Goal: Task Accomplishment & Management: Manage account settings

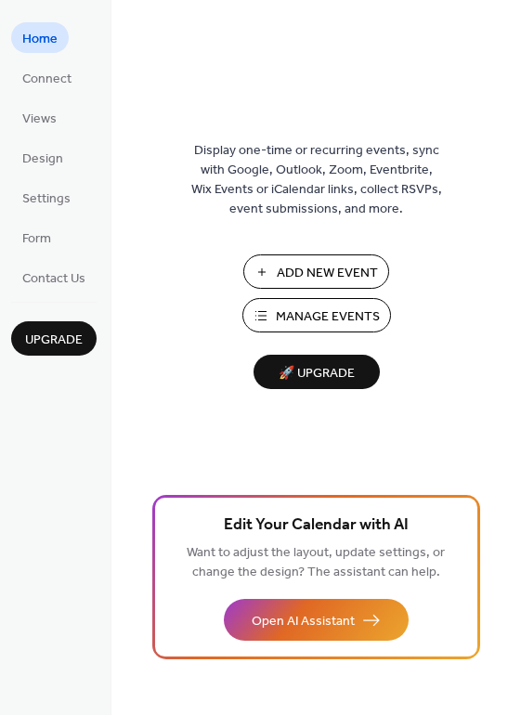
click at [291, 312] on span "Manage Events" at bounding box center [328, 316] width 104 height 19
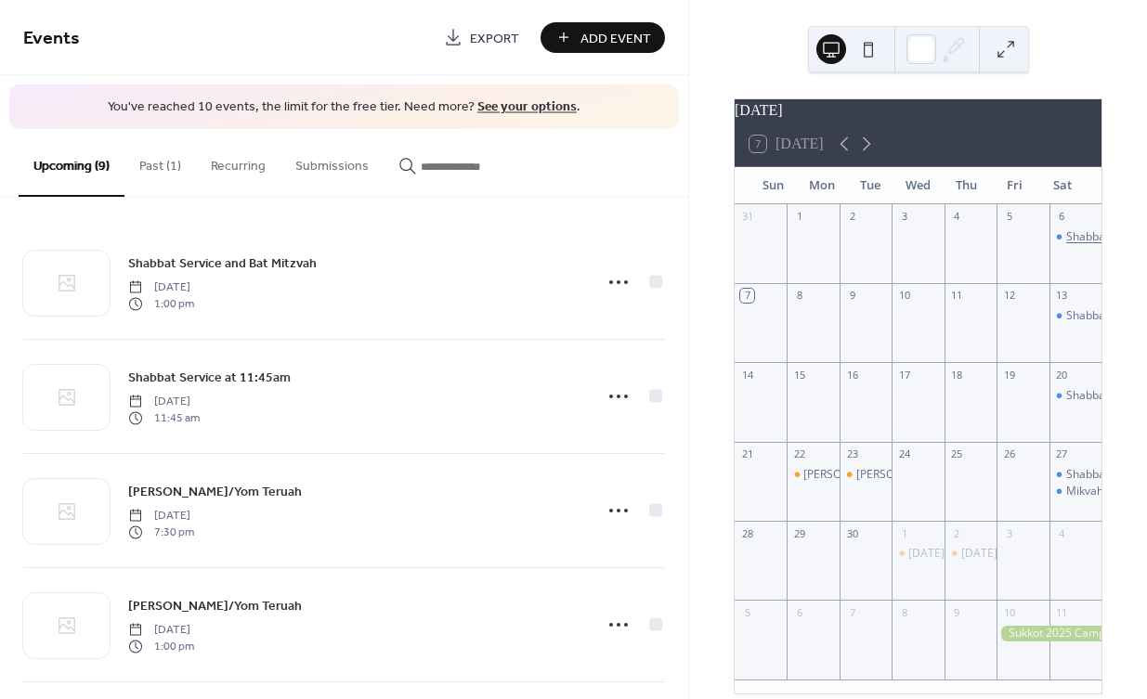
click at [1067, 245] on div "Shabbat Service at 11:45 am" at bounding box center [1140, 237] width 148 height 16
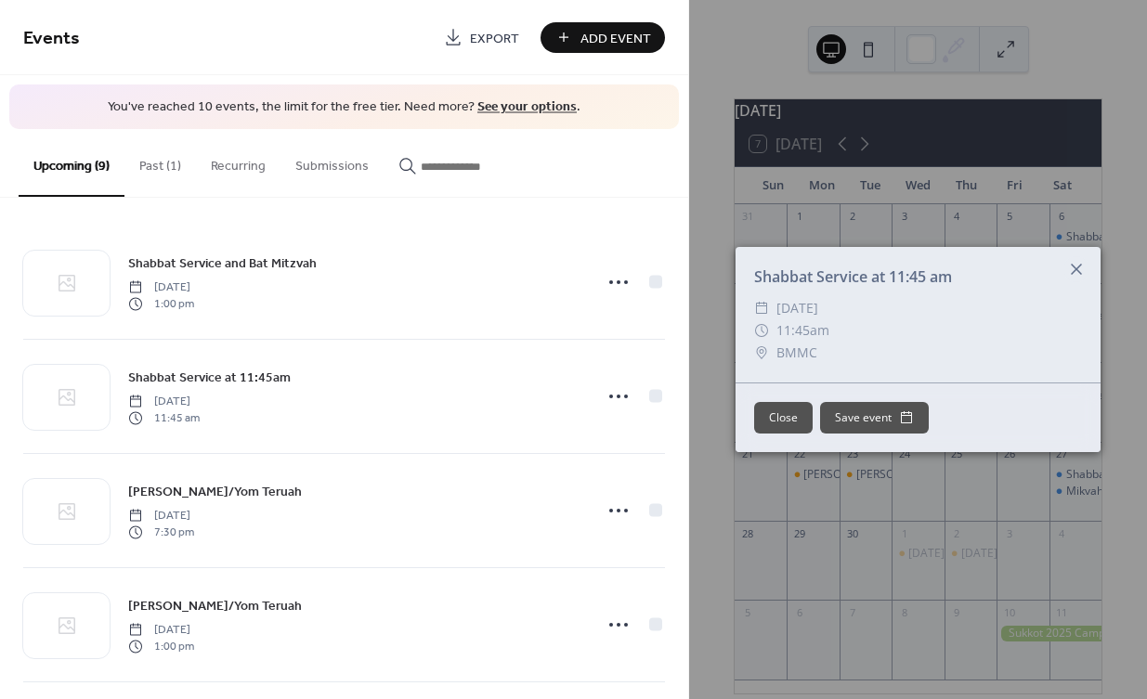
click at [1078, 266] on icon at bounding box center [1076, 269] width 22 height 22
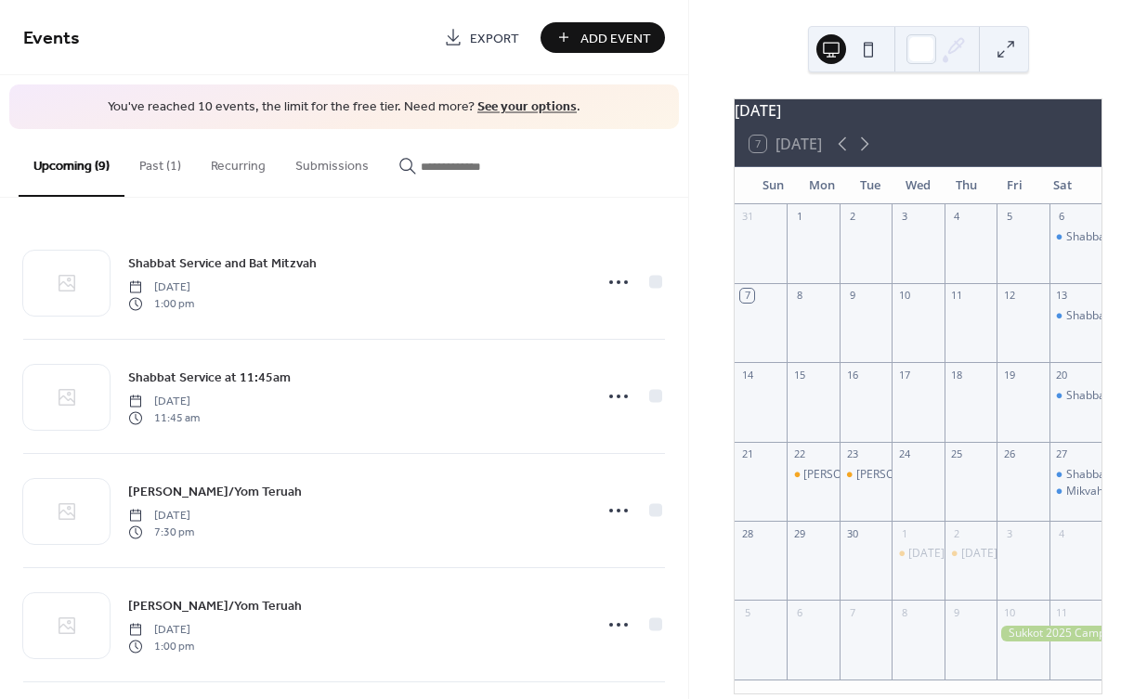
click at [151, 161] on button "Past (1)" at bounding box center [159, 162] width 71 height 66
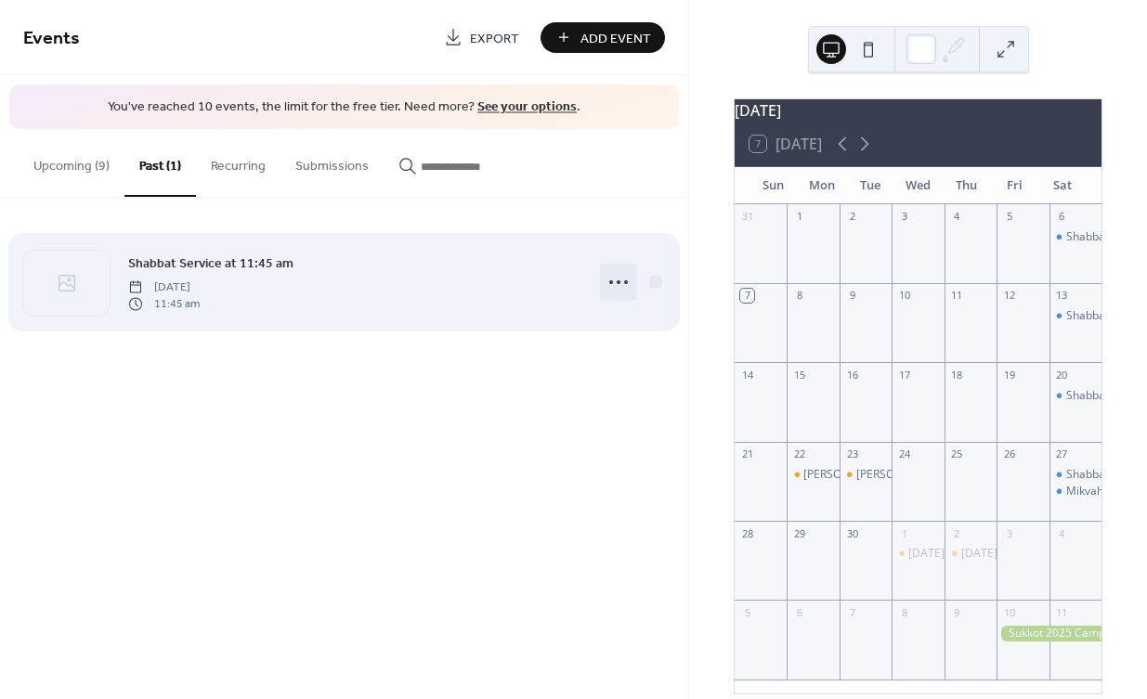
click at [621, 280] on icon at bounding box center [619, 282] width 30 height 30
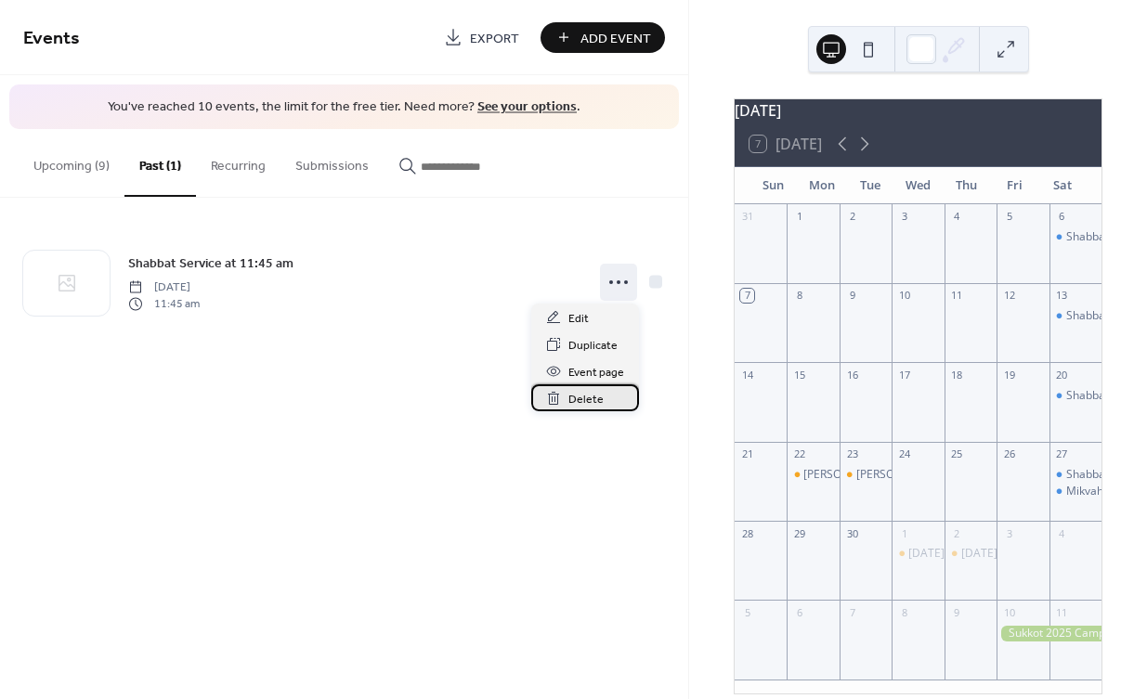
click at [590, 401] on span "Delete" at bounding box center [585, 399] width 35 height 19
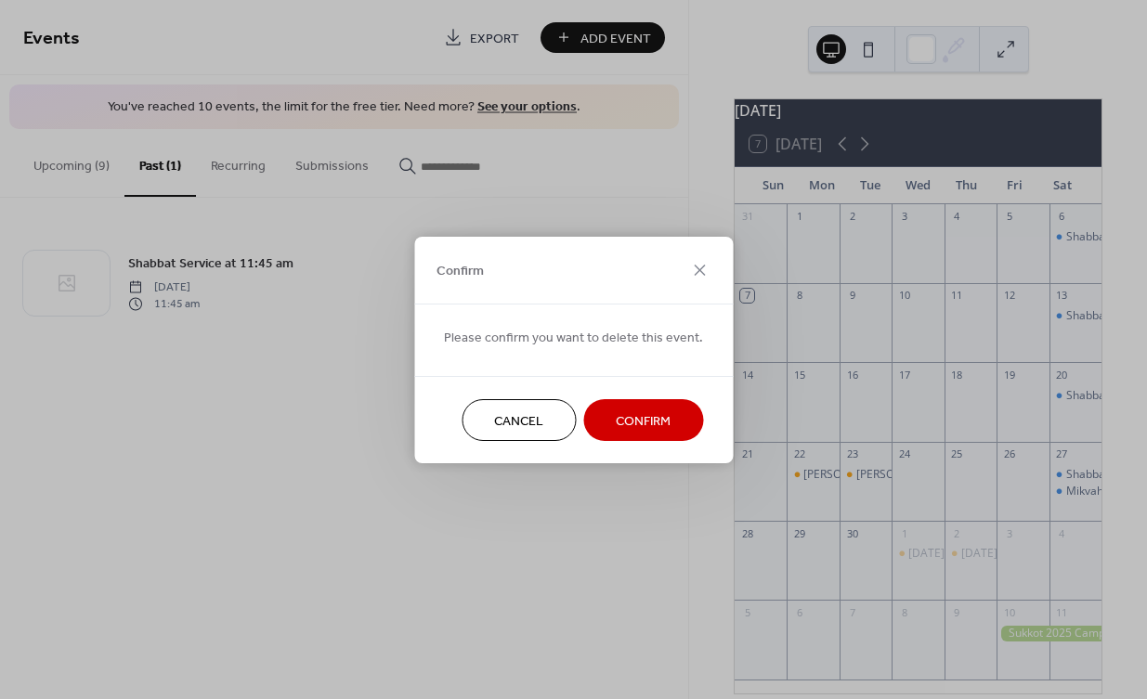
click at [627, 415] on span "Confirm" at bounding box center [643, 420] width 55 height 19
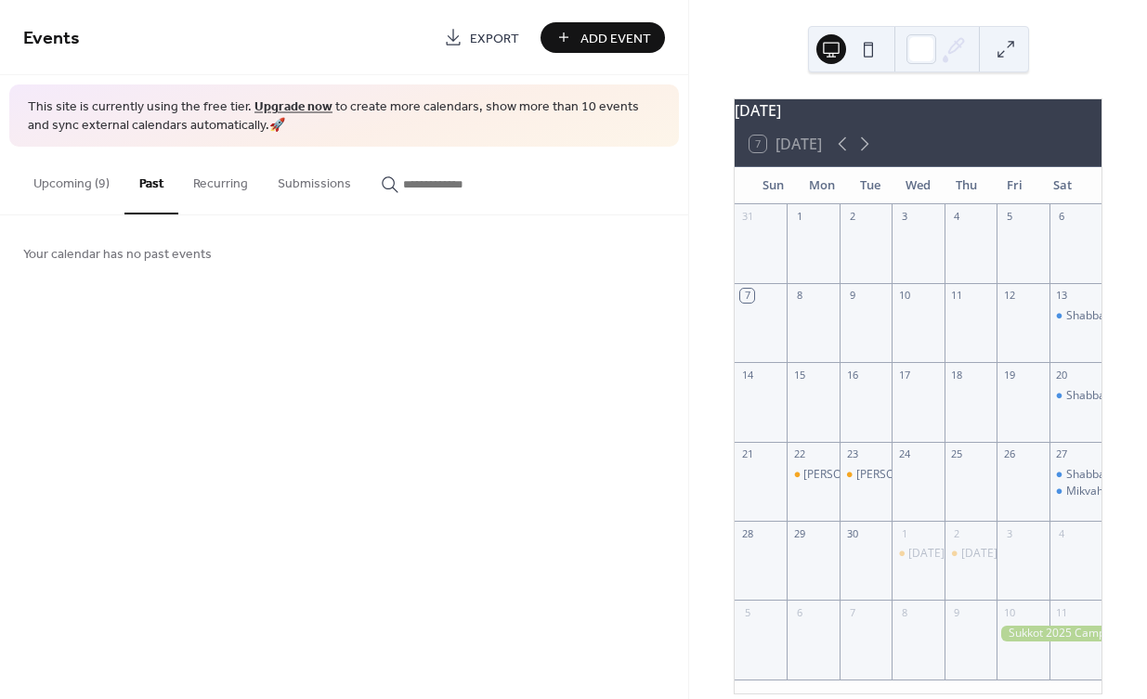
scroll to position [2, 0]
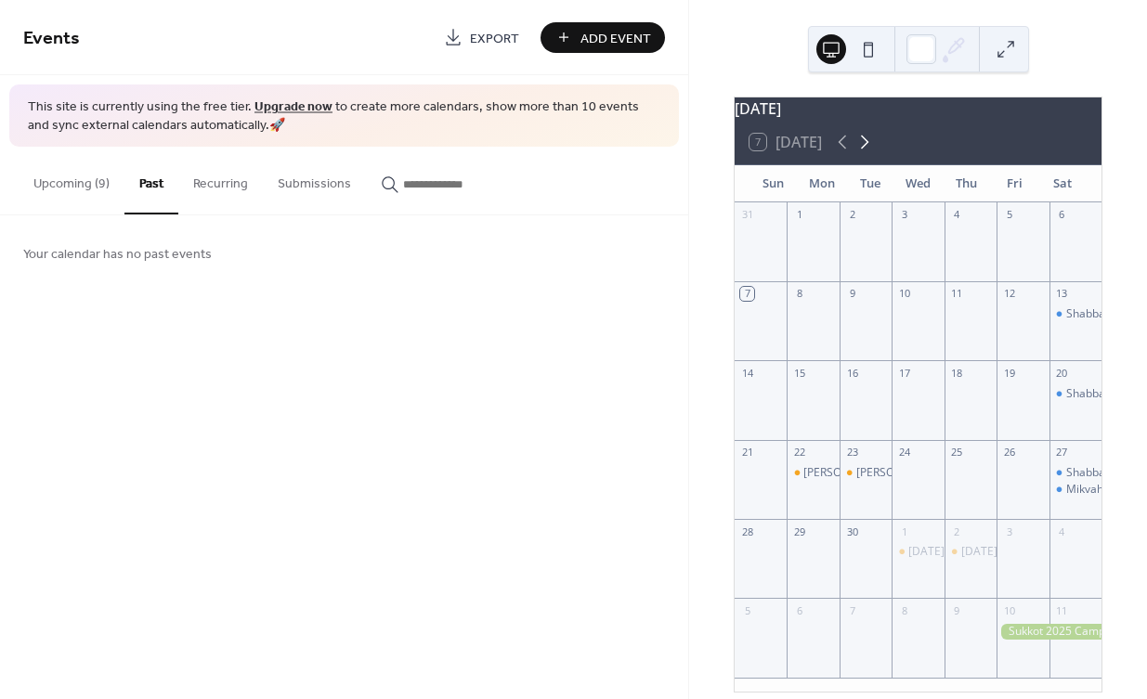
click at [867, 149] on icon at bounding box center [865, 143] width 8 height 14
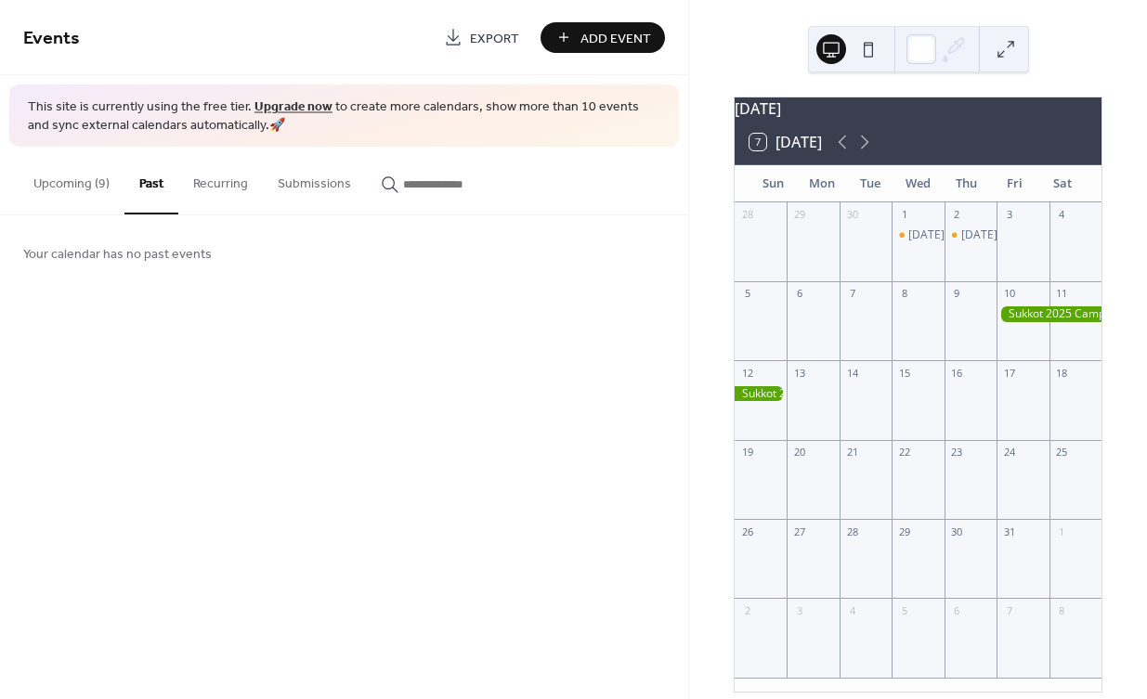
click at [827, 326] on div at bounding box center [812, 329] width 52 height 47
click at [93, 185] on button "Upcoming (9)" at bounding box center [72, 180] width 106 height 66
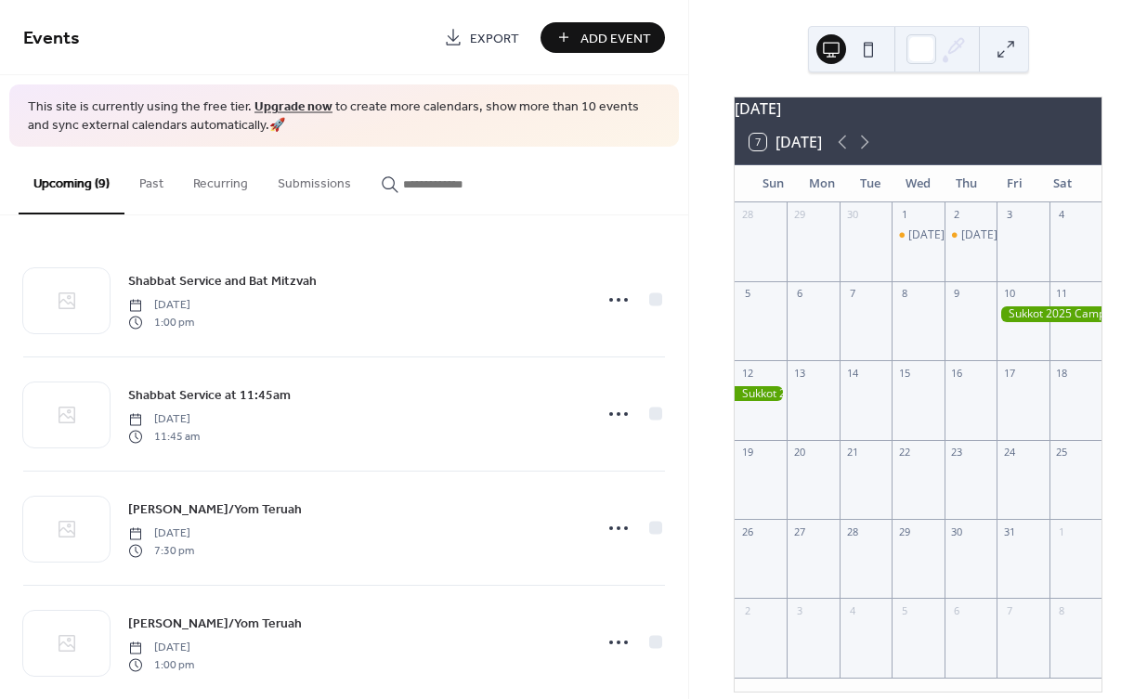
click at [602, 33] on span "Add Event" at bounding box center [615, 38] width 71 height 19
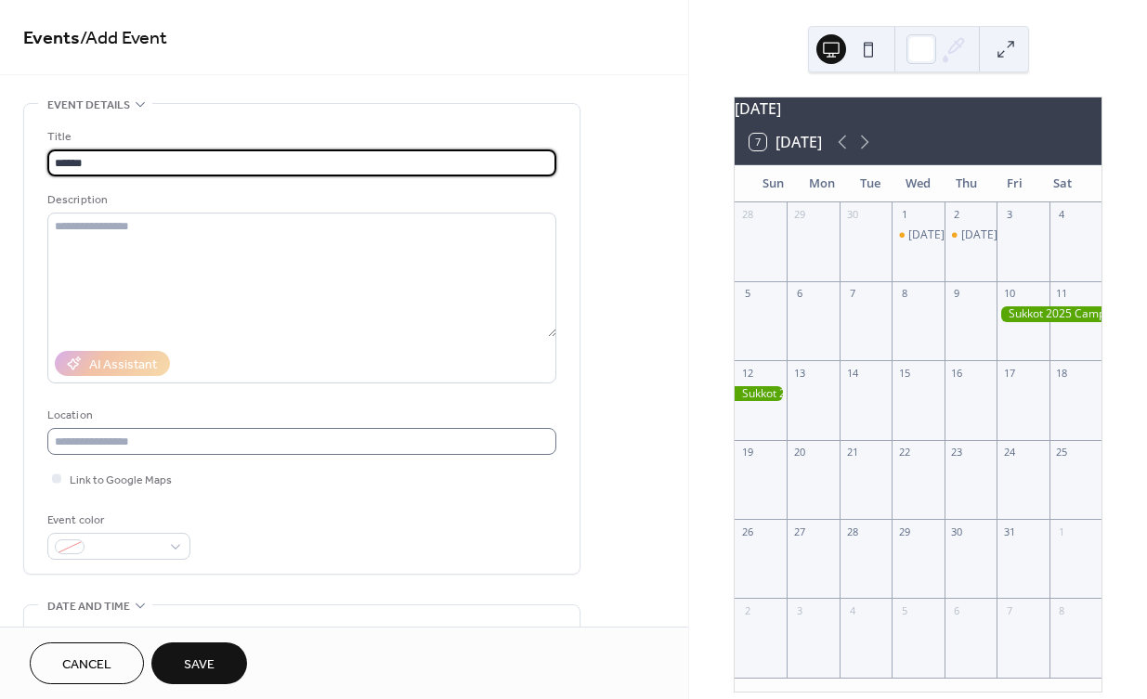
type input "******"
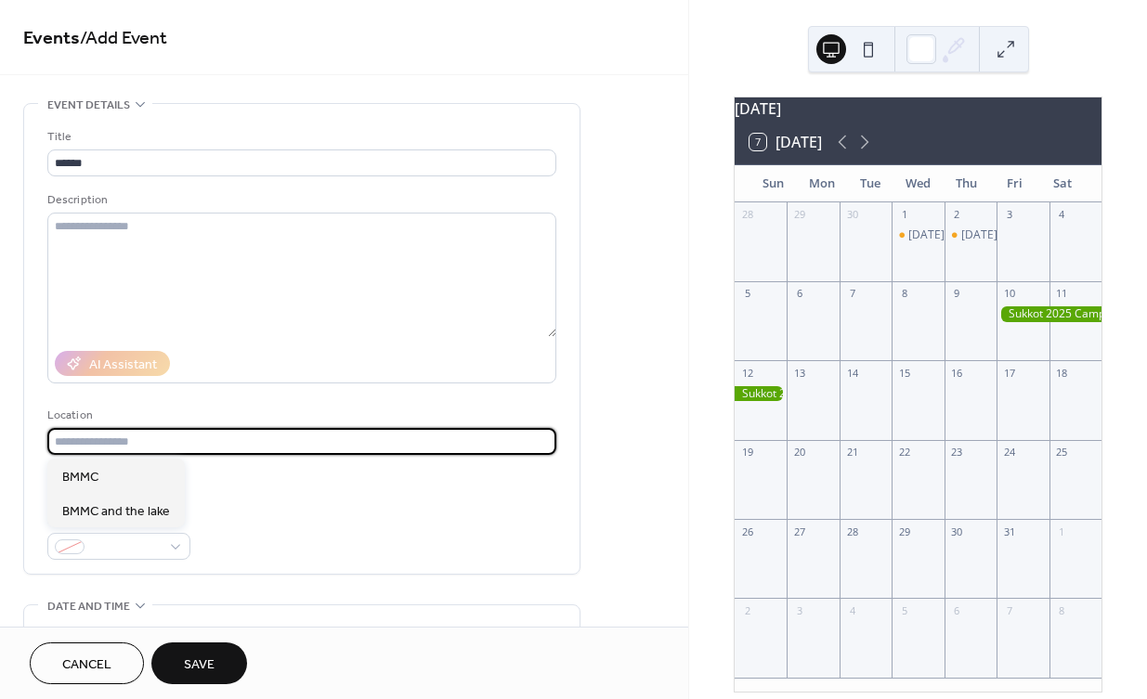
click at [176, 446] on input "text" at bounding box center [301, 441] width 509 height 27
type input "****"
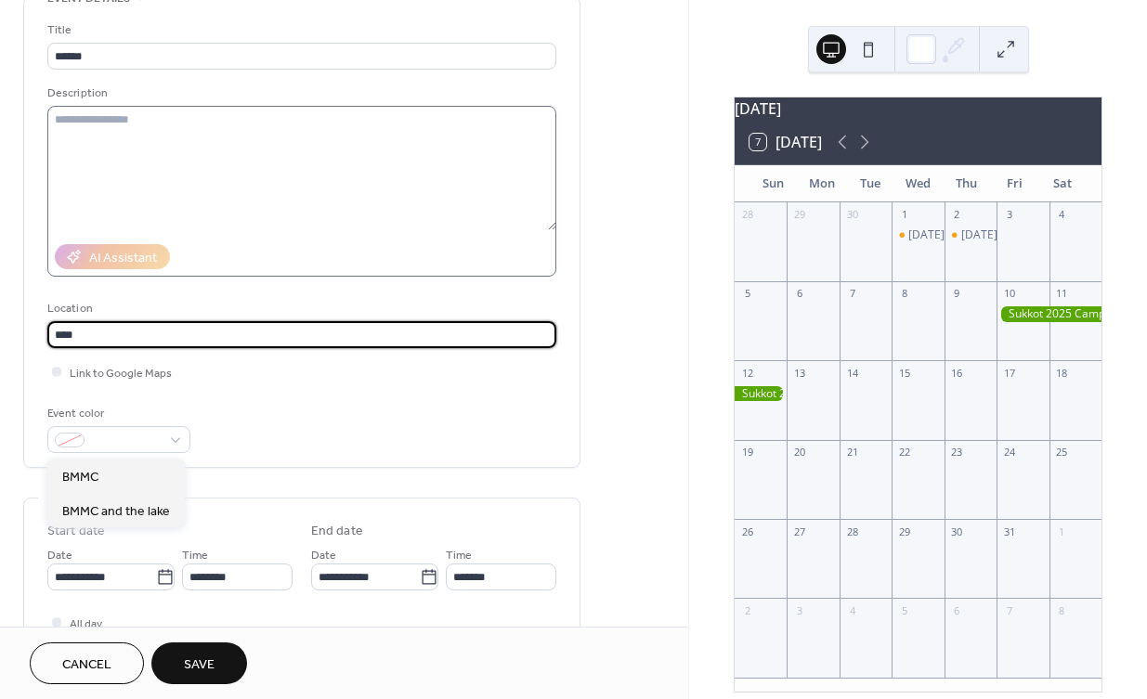
scroll to position [130, 0]
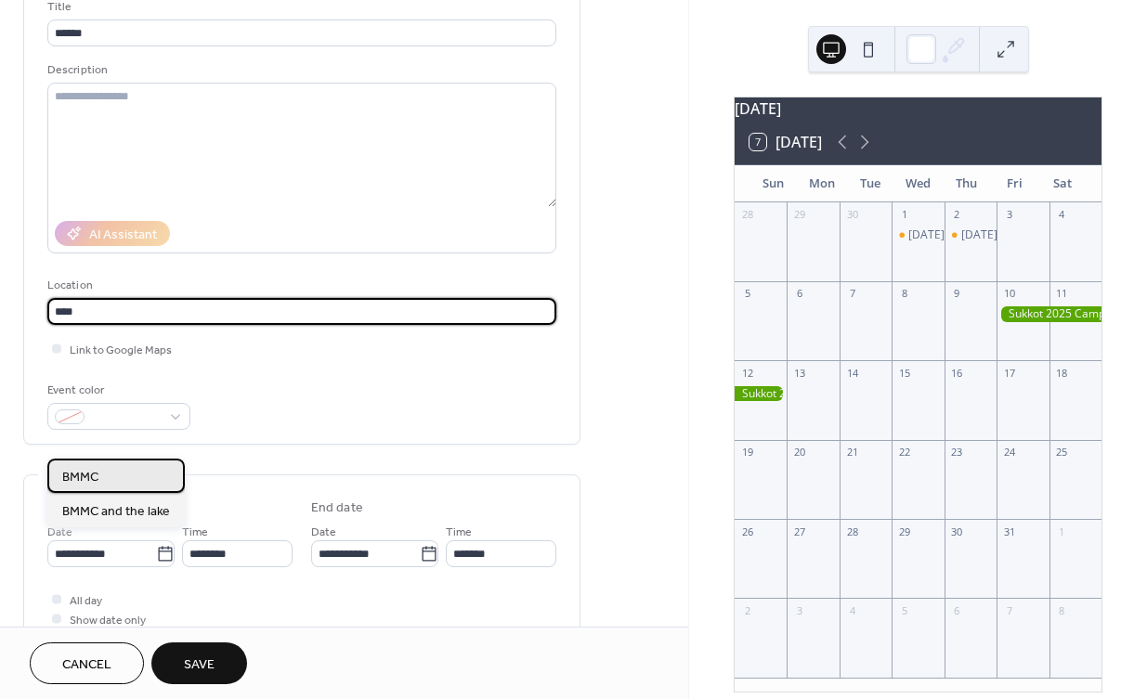
click at [131, 462] on div "BMMC" at bounding box center [115, 476] width 137 height 34
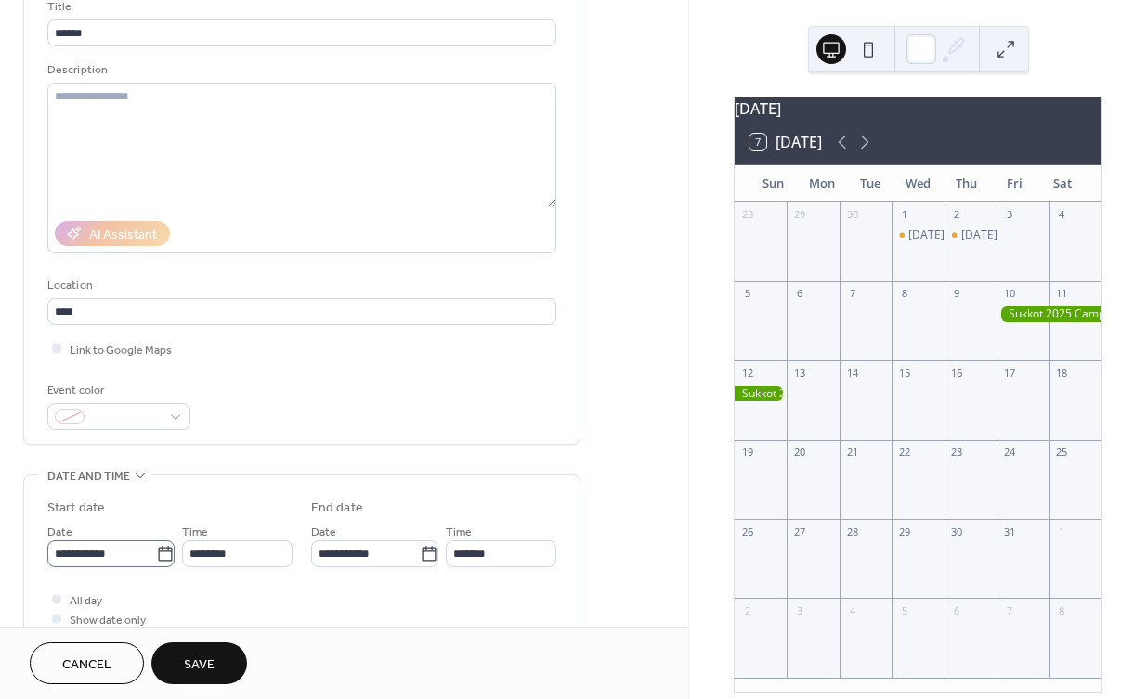
click at [160, 549] on icon at bounding box center [165, 554] width 19 height 19
click at [156, 549] on input "**********" at bounding box center [101, 553] width 109 height 27
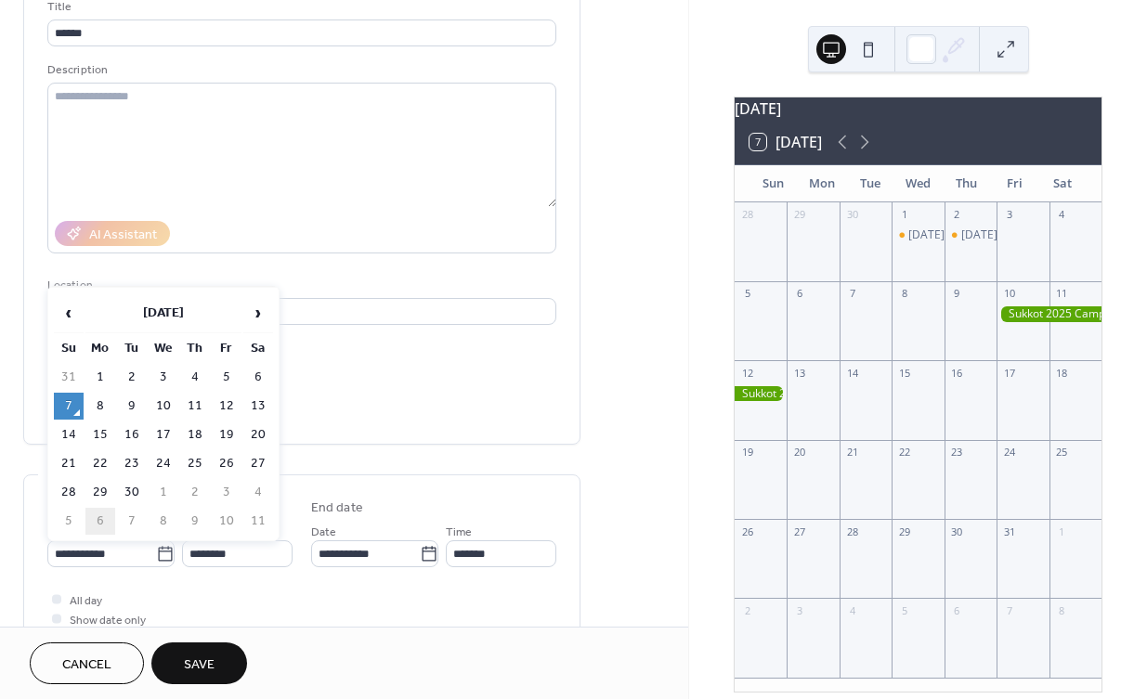
click at [99, 515] on td "6" at bounding box center [100, 521] width 30 height 27
type input "**********"
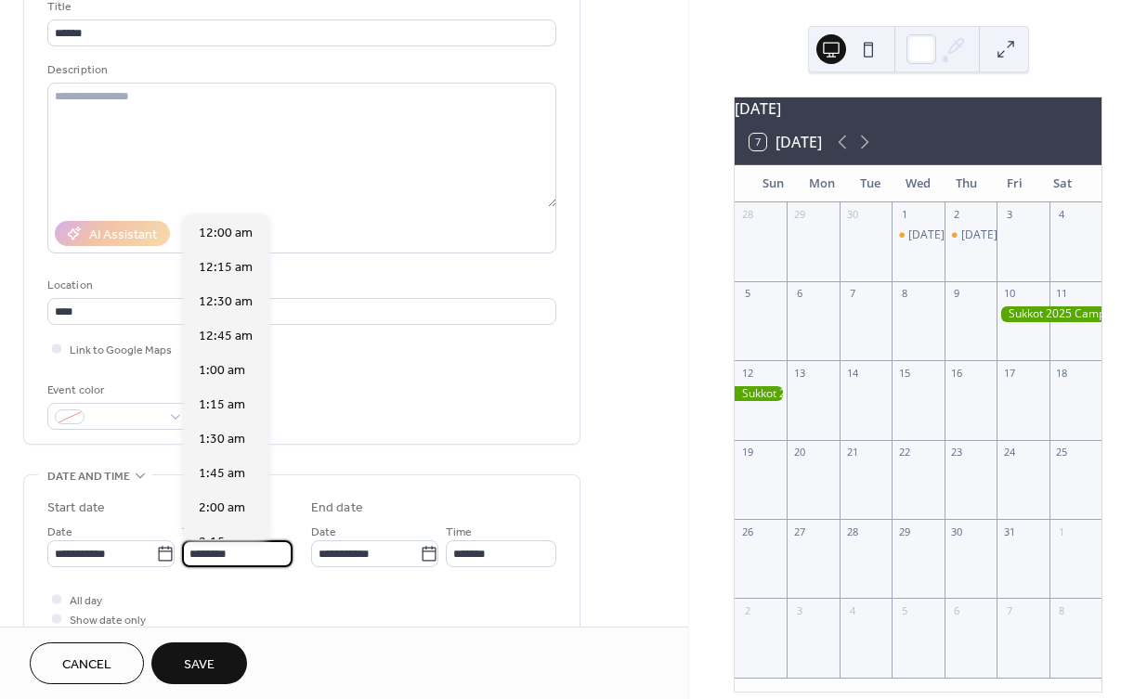
click at [210, 551] on input "********" at bounding box center [237, 553] width 110 height 27
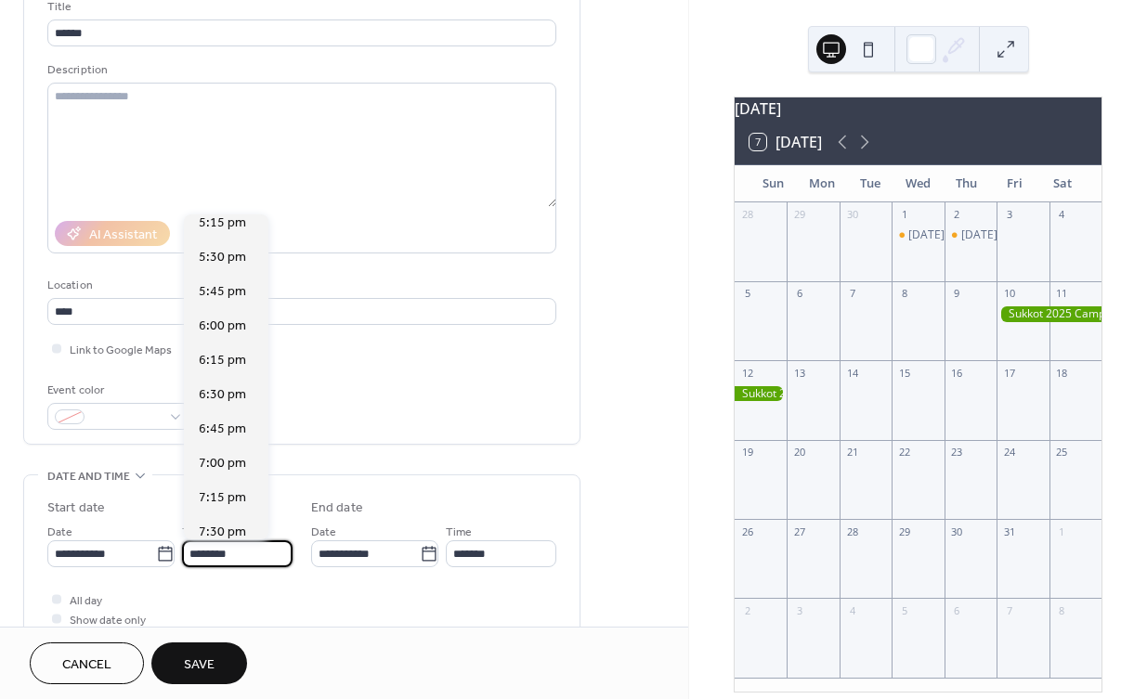
scroll to position [2403, 0]
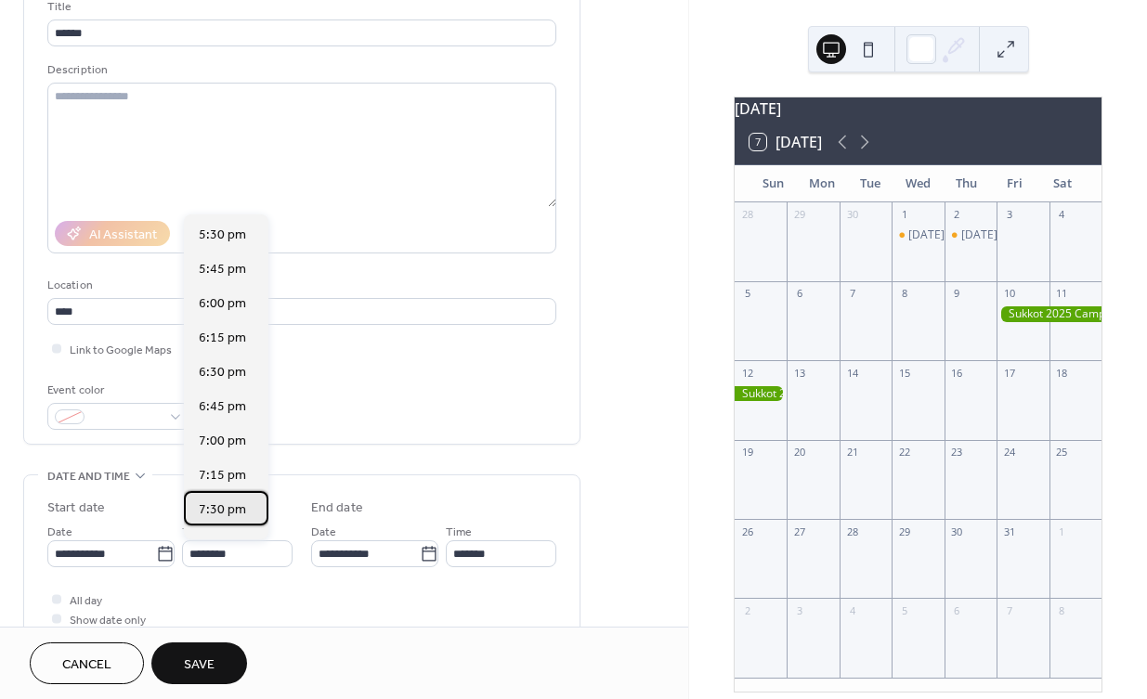
click at [213, 500] on span "7:30 pm" at bounding box center [222, 509] width 47 height 19
type input "*******"
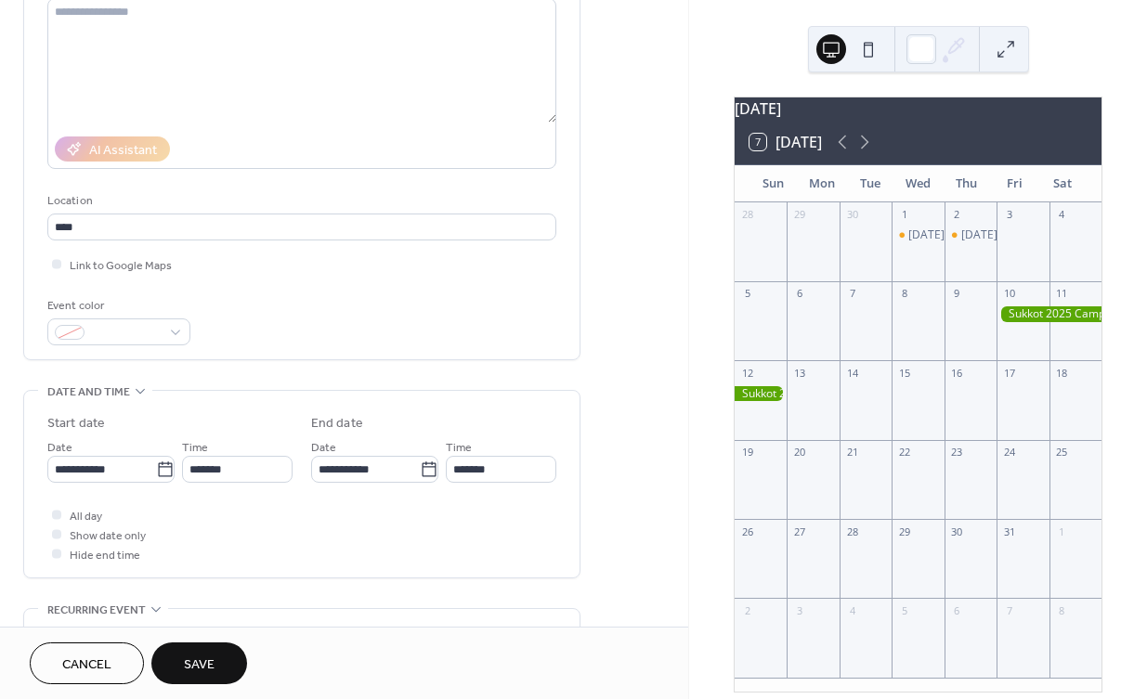
scroll to position [221, 0]
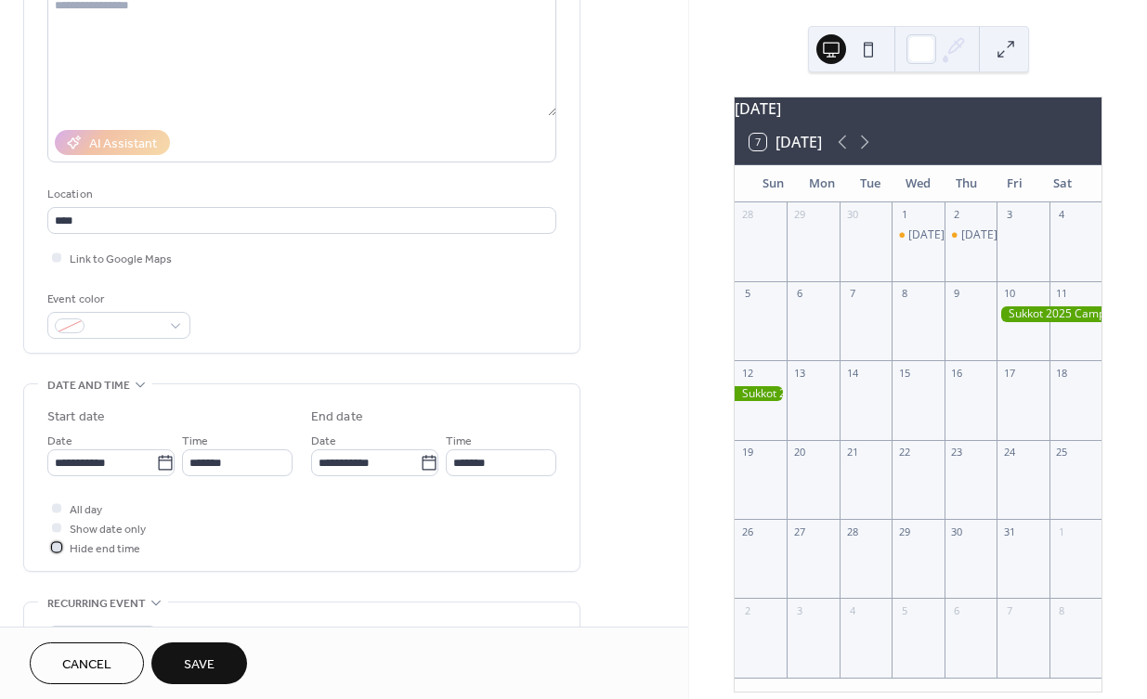
click at [50, 544] on div at bounding box center [56, 547] width 19 height 19
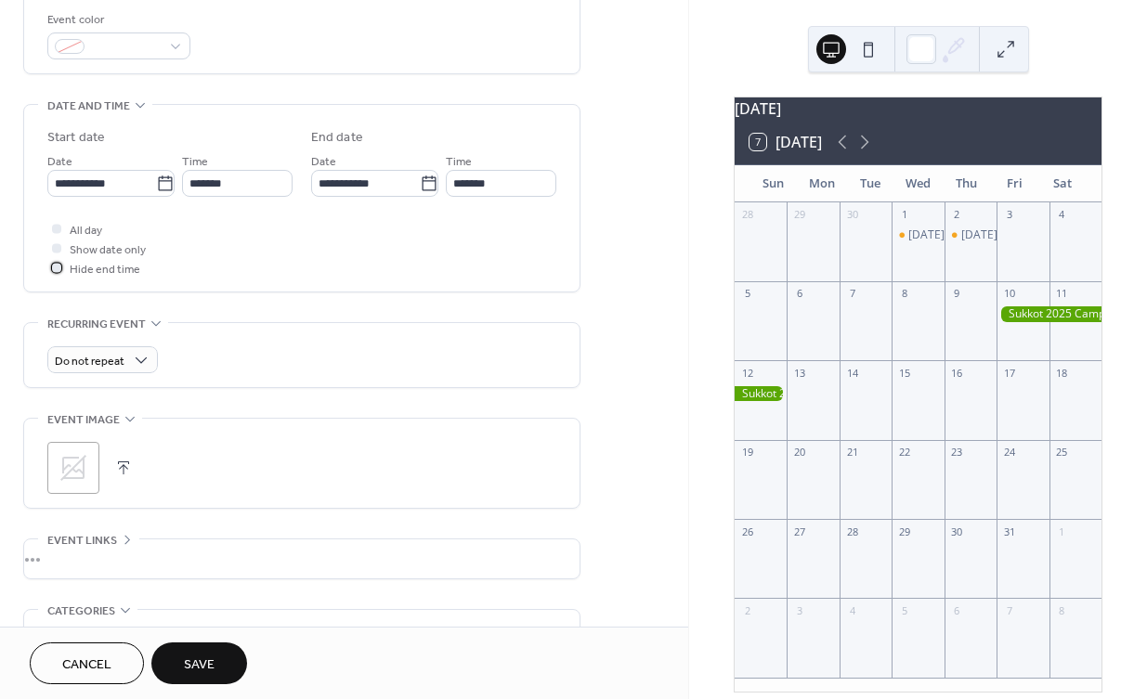
scroll to position [452, 0]
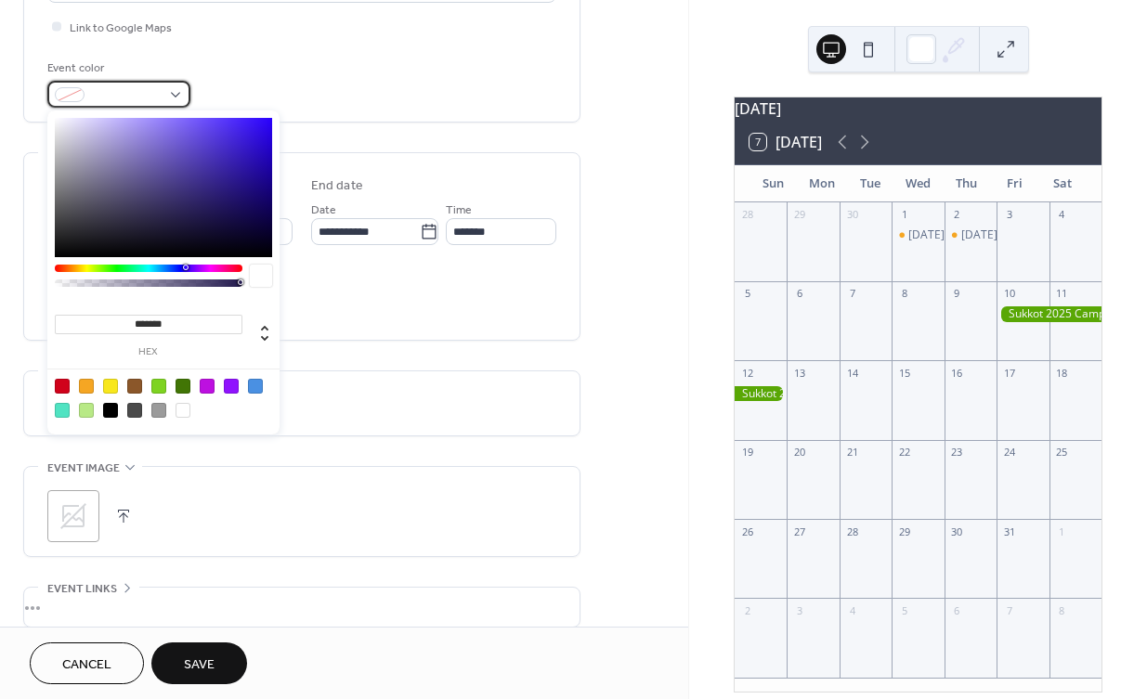
click at [161, 94] on div at bounding box center [118, 94] width 143 height 27
click at [158, 384] on div at bounding box center [158, 386] width 15 height 15
type input "*******"
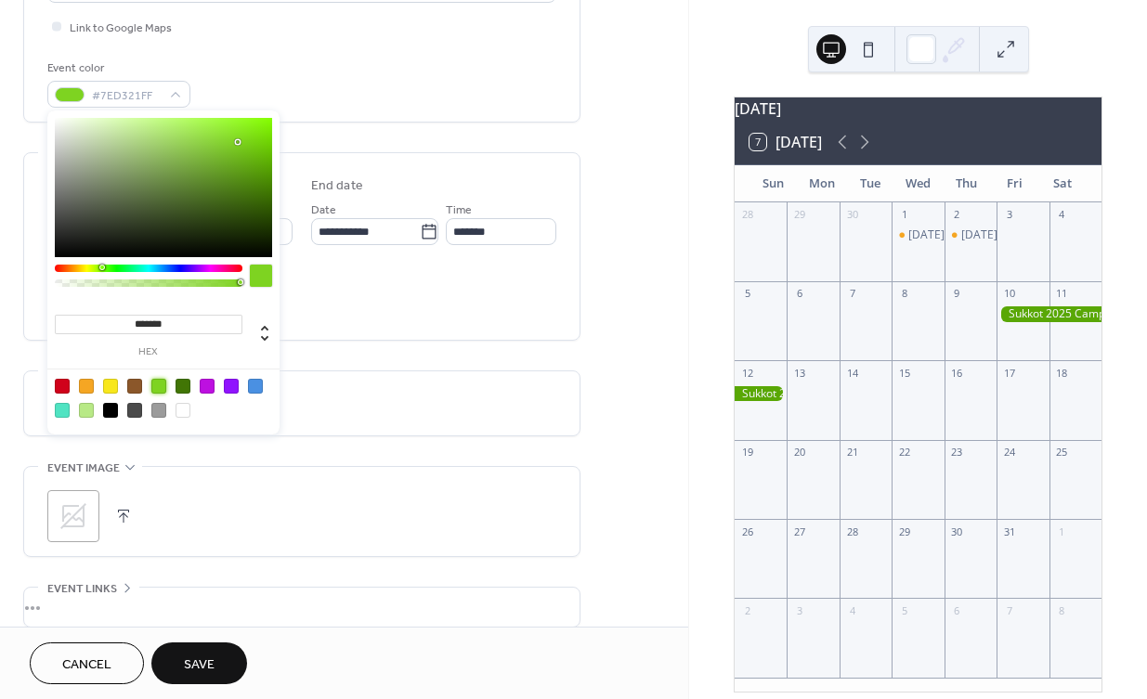
click at [382, 311] on div "All day Show date only Hide end time" at bounding box center [301, 296] width 509 height 58
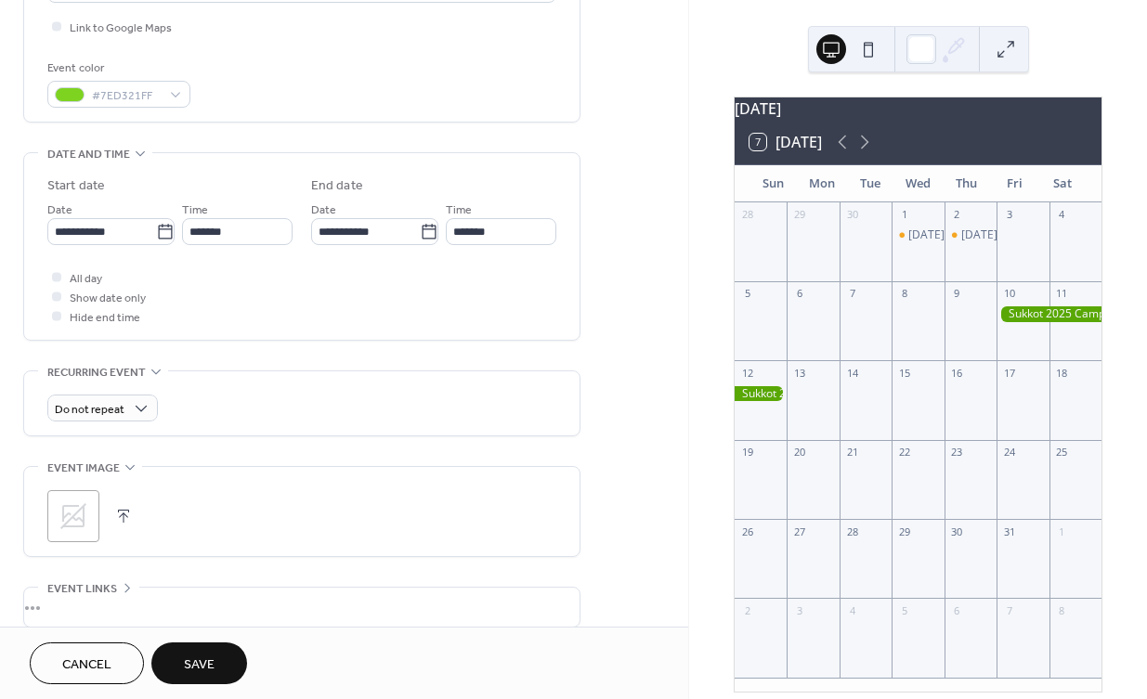
click at [1023, 319] on div at bounding box center [1048, 314] width 105 height 16
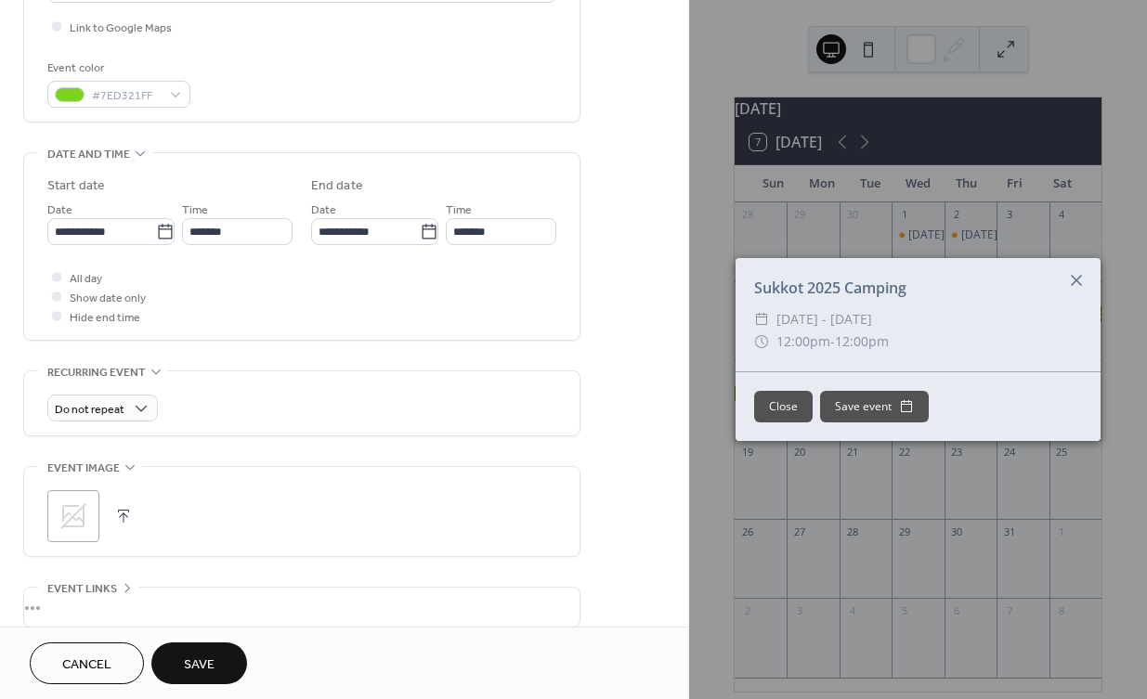
click at [1074, 280] on icon at bounding box center [1076, 280] width 22 height 22
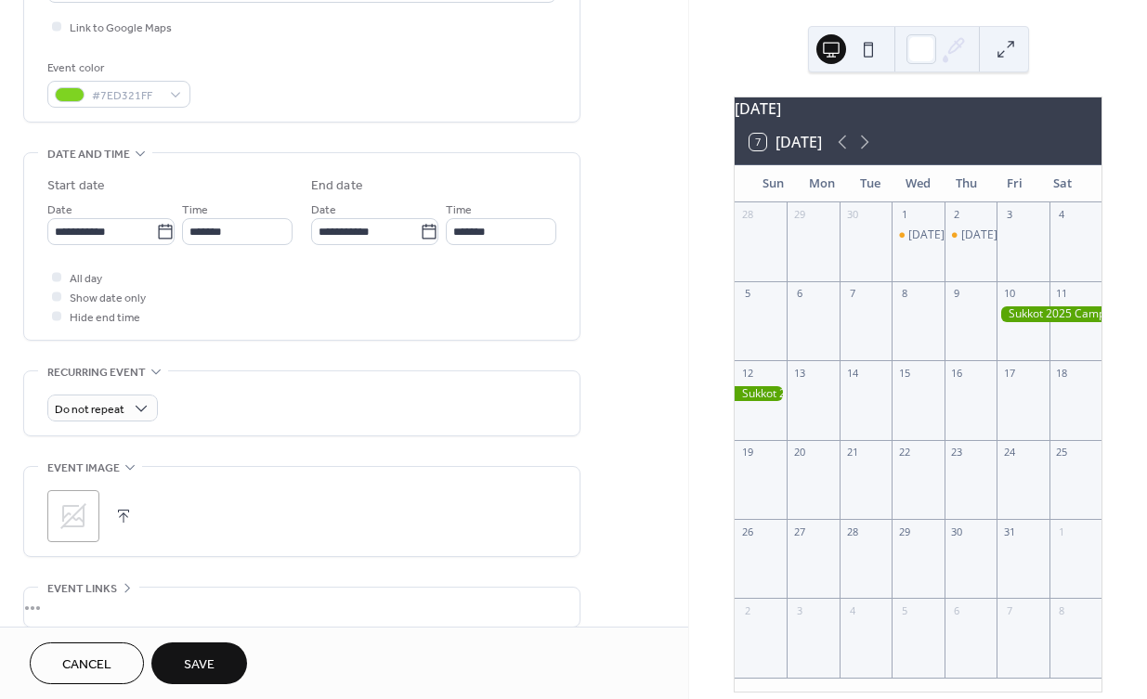
click at [212, 663] on span "Save" at bounding box center [199, 665] width 31 height 19
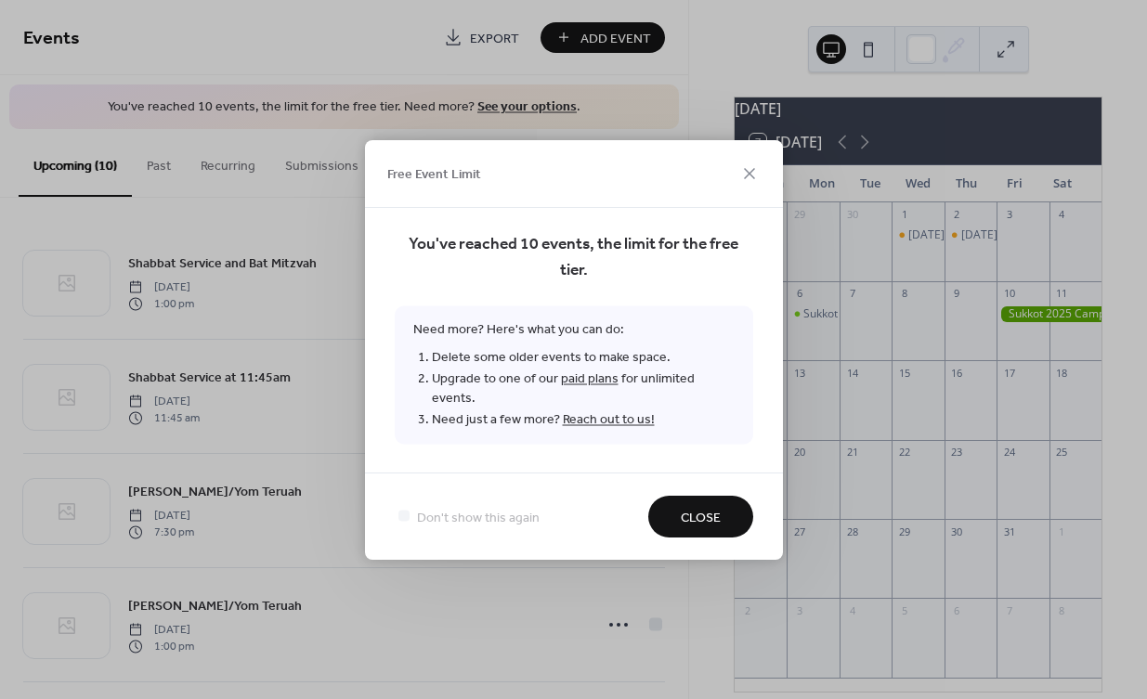
click at [709, 513] on span "Close" at bounding box center [701, 517] width 40 height 19
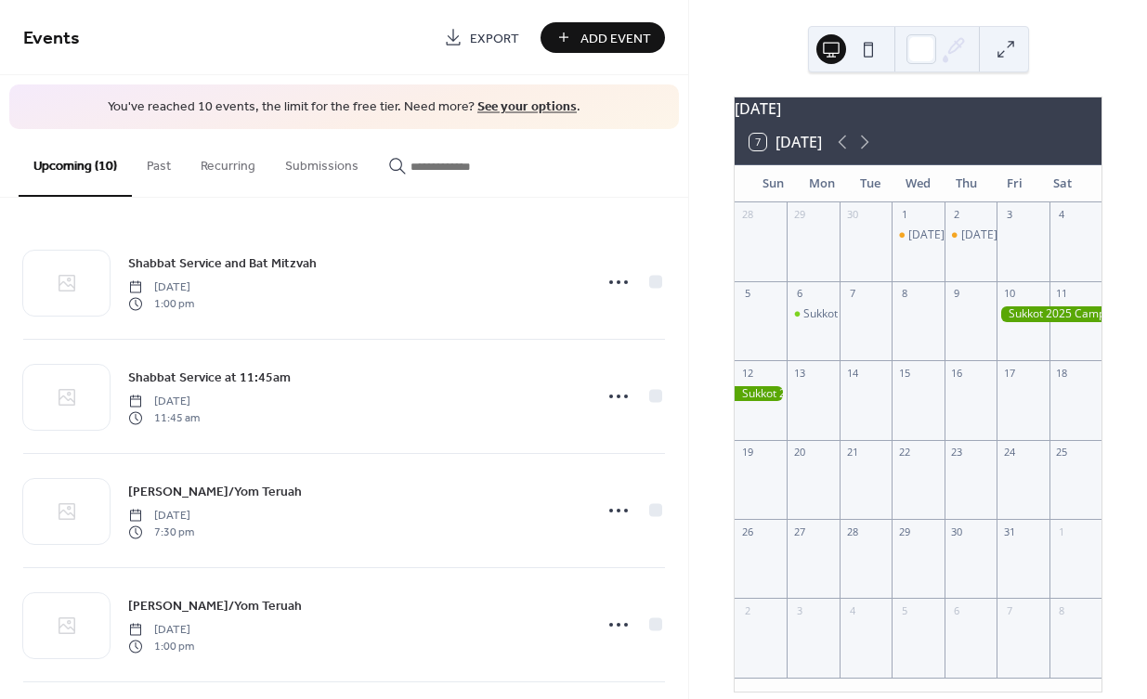
click at [779, 398] on div at bounding box center [760, 394] width 52 height 16
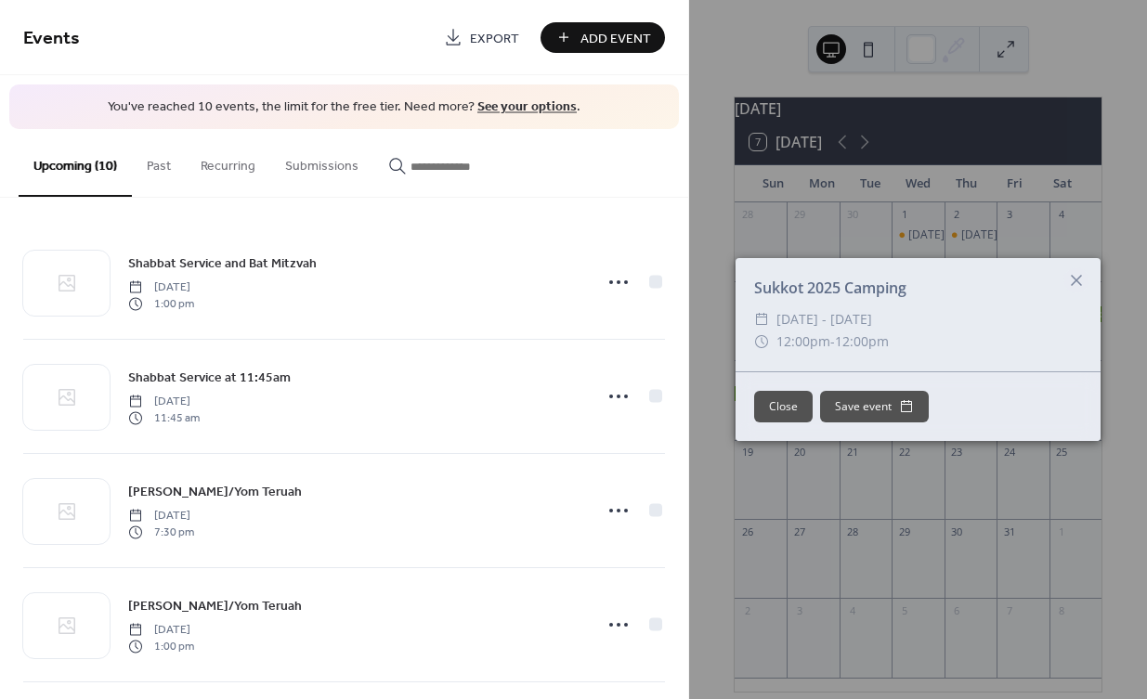
click at [782, 409] on button "Close" at bounding box center [783, 407] width 58 height 32
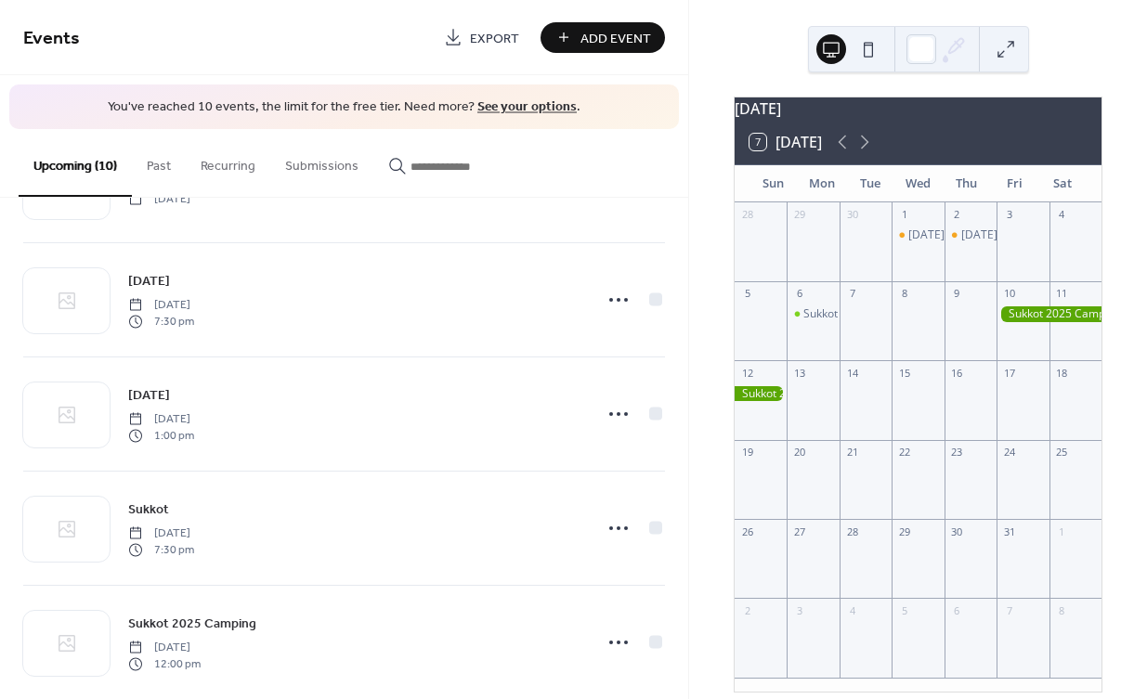
scroll to position [693, 0]
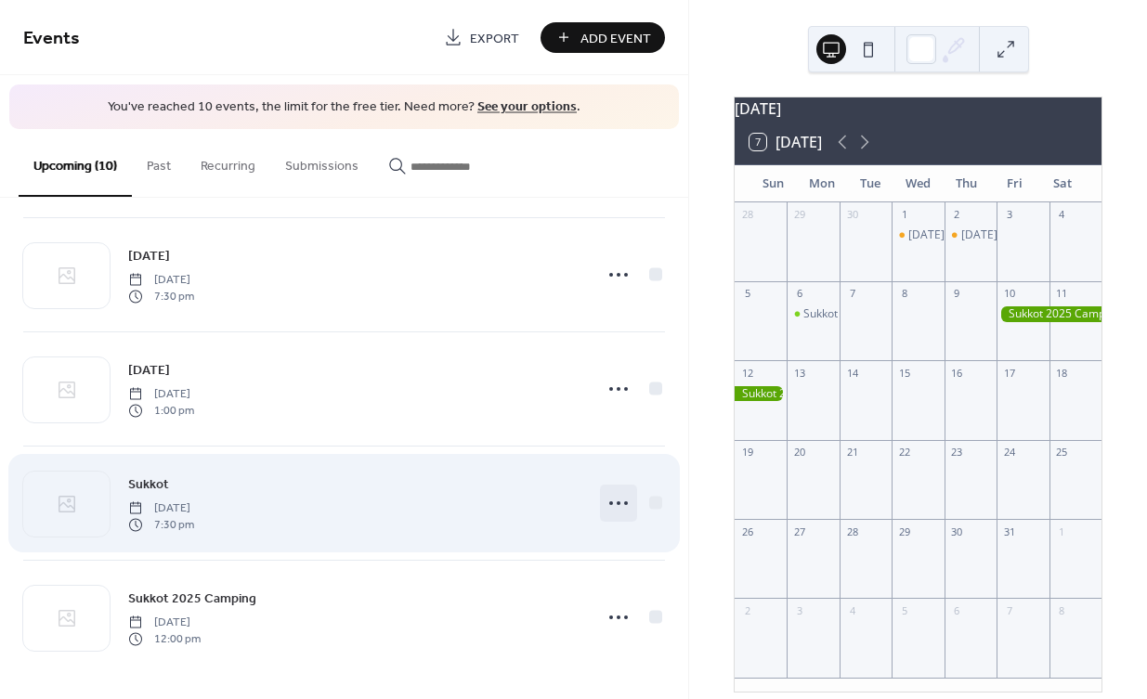
click at [618, 499] on icon at bounding box center [619, 503] width 30 height 30
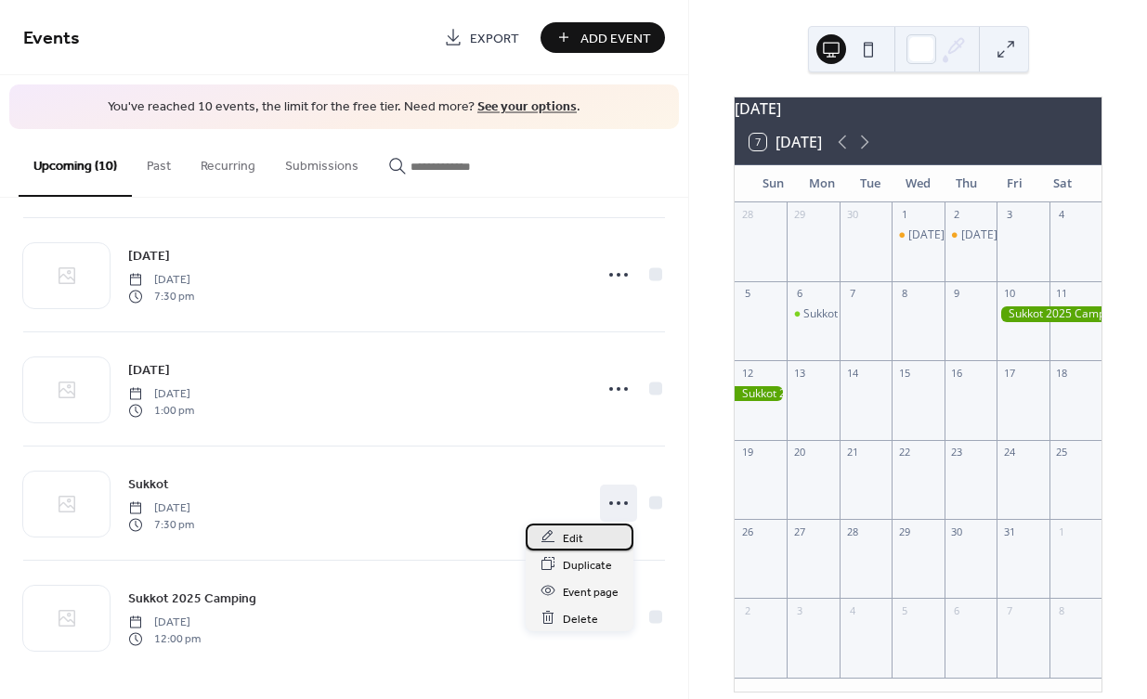
click at [581, 535] on div "Edit" at bounding box center [580, 537] width 108 height 27
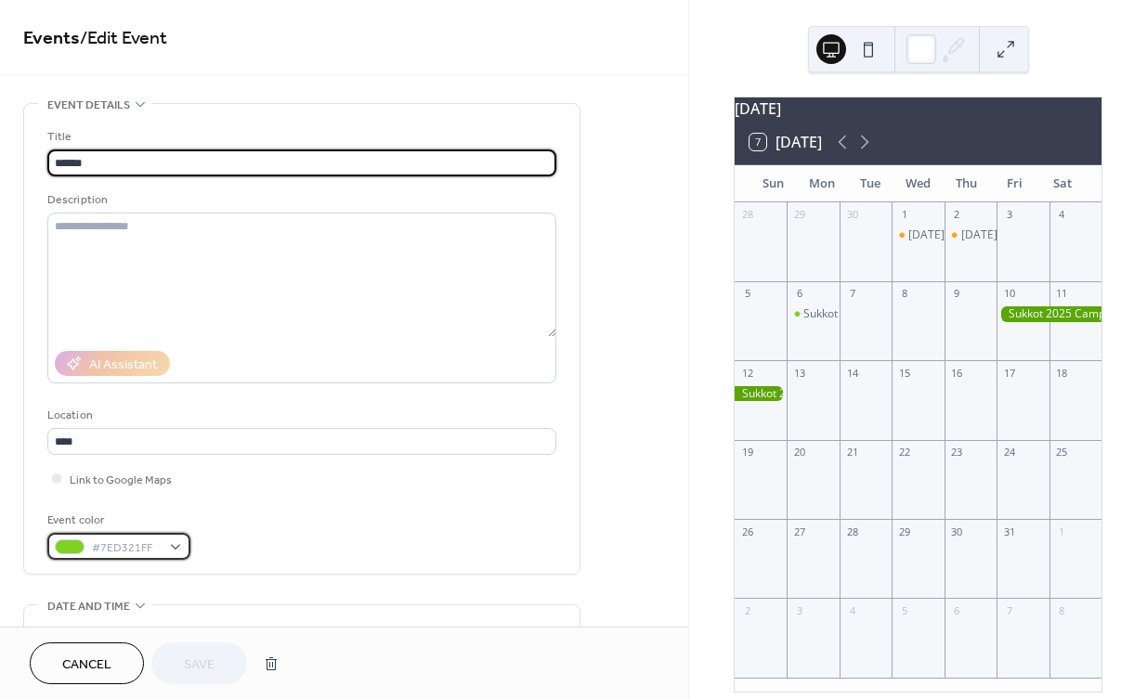
click at [176, 546] on div "#7ED321FF" at bounding box center [118, 546] width 143 height 27
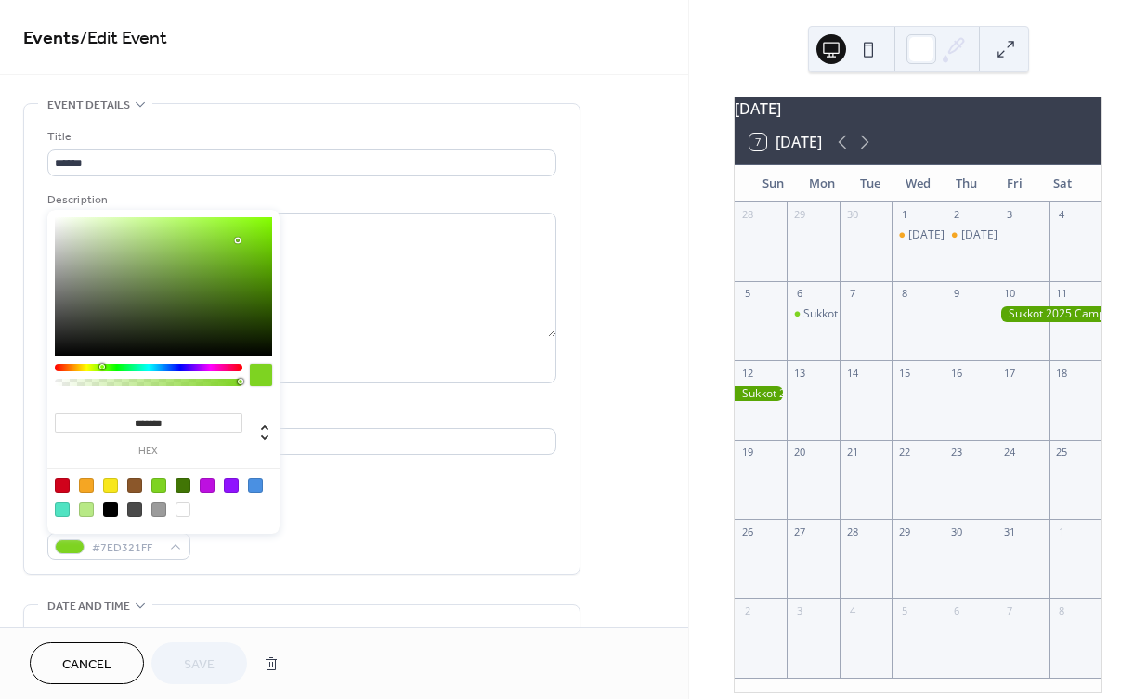
drag, startPoint x: 184, startPoint y: 421, endPoint x: 95, endPoint y: 420, distance: 89.1
click at [95, 420] on input "*******" at bounding box center [149, 422] width 188 height 19
click at [88, 672] on span "Cancel" at bounding box center [86, 665] width 49 height 19
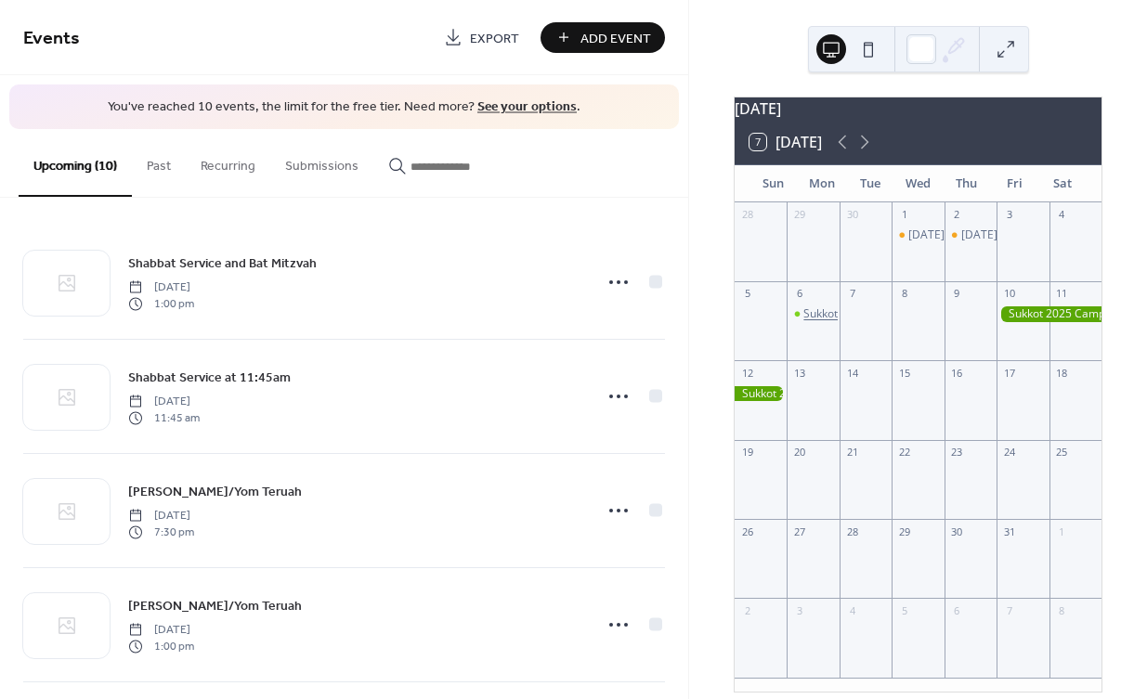
click at [831, 322] on div "Sukkot" at bounding box center [820, 314] width 34 height 16
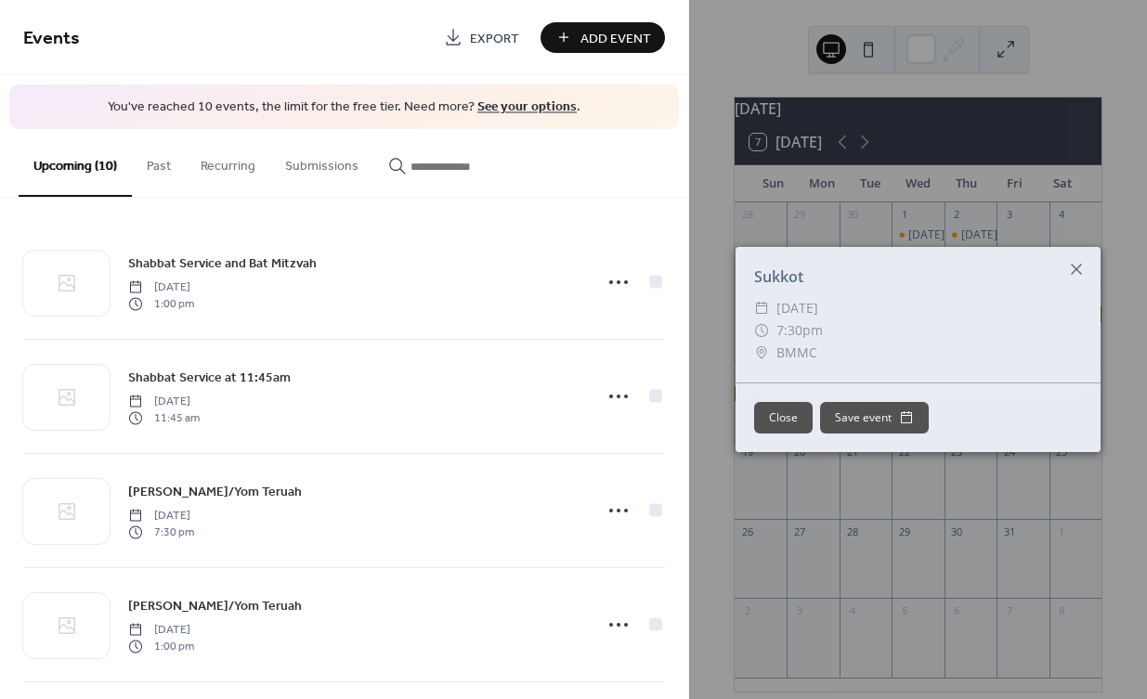
click at [1075, 266] on icon at bounding box center [1076, 269] width 22 height 22
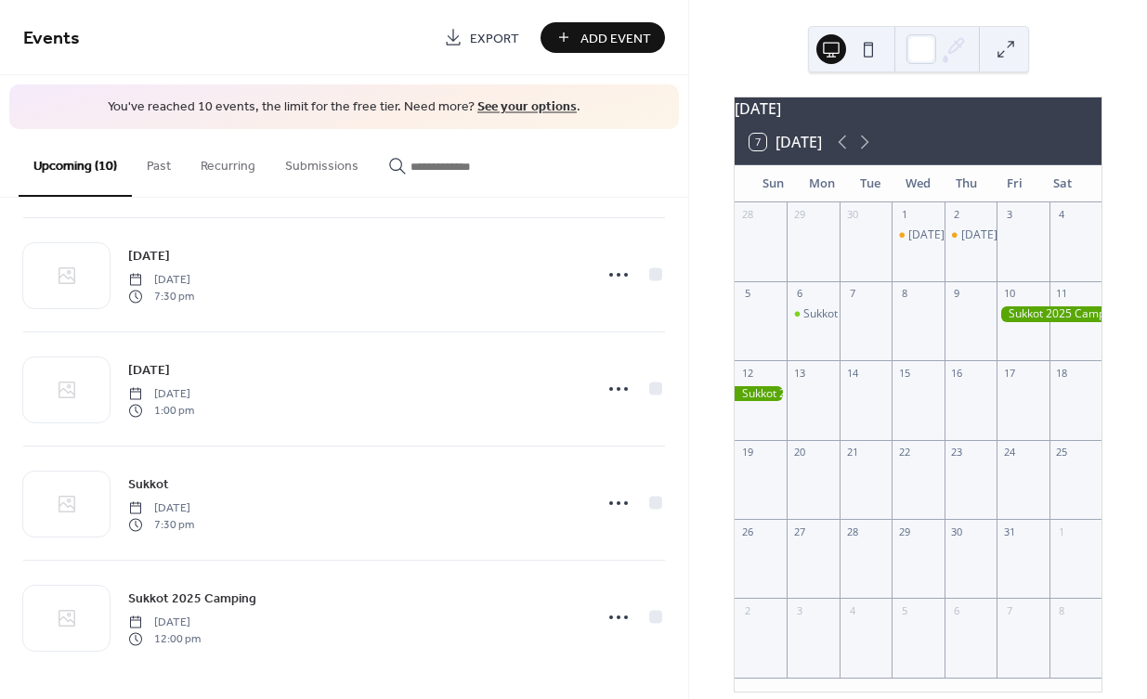
scroll to position [687, 0]
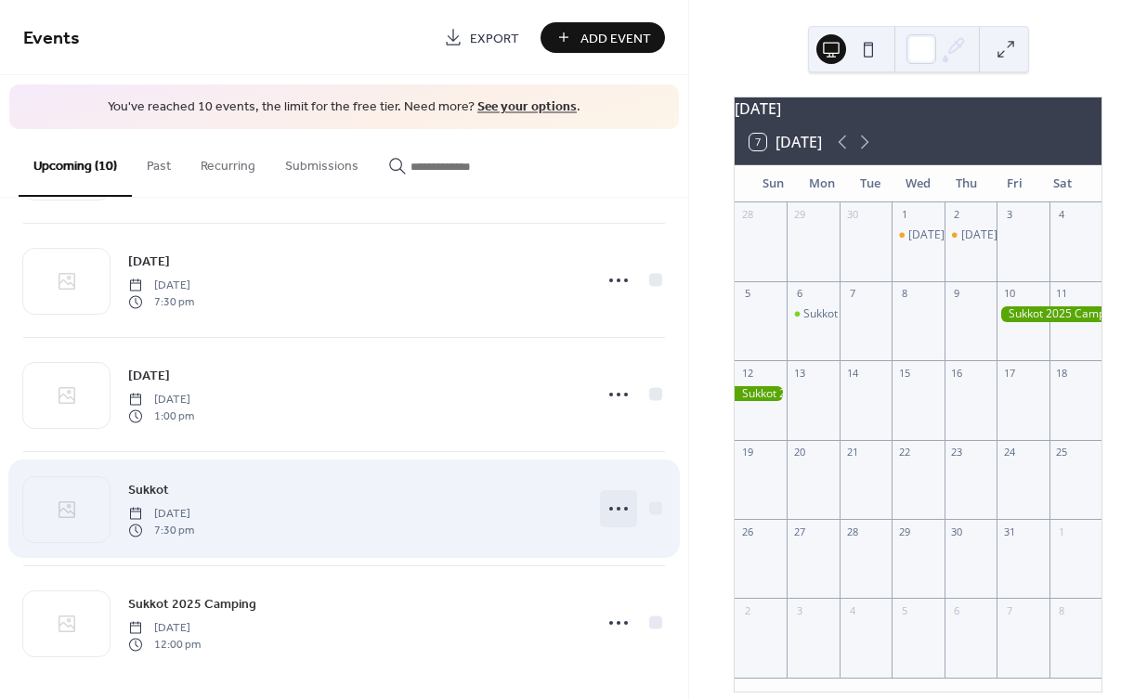
click at [613, 502] on icon at bounding box center [619, 509] width 30 height 30
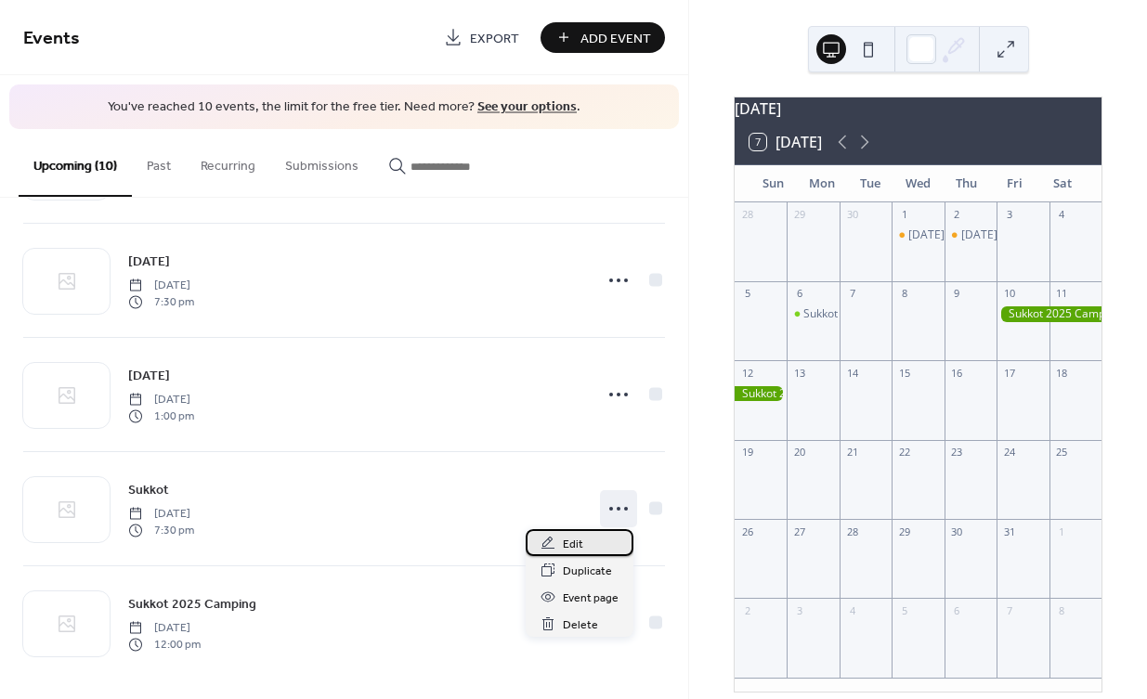
click at [578, 541] on span "Edit" at bounding box center [573, 544] width 20 height 19
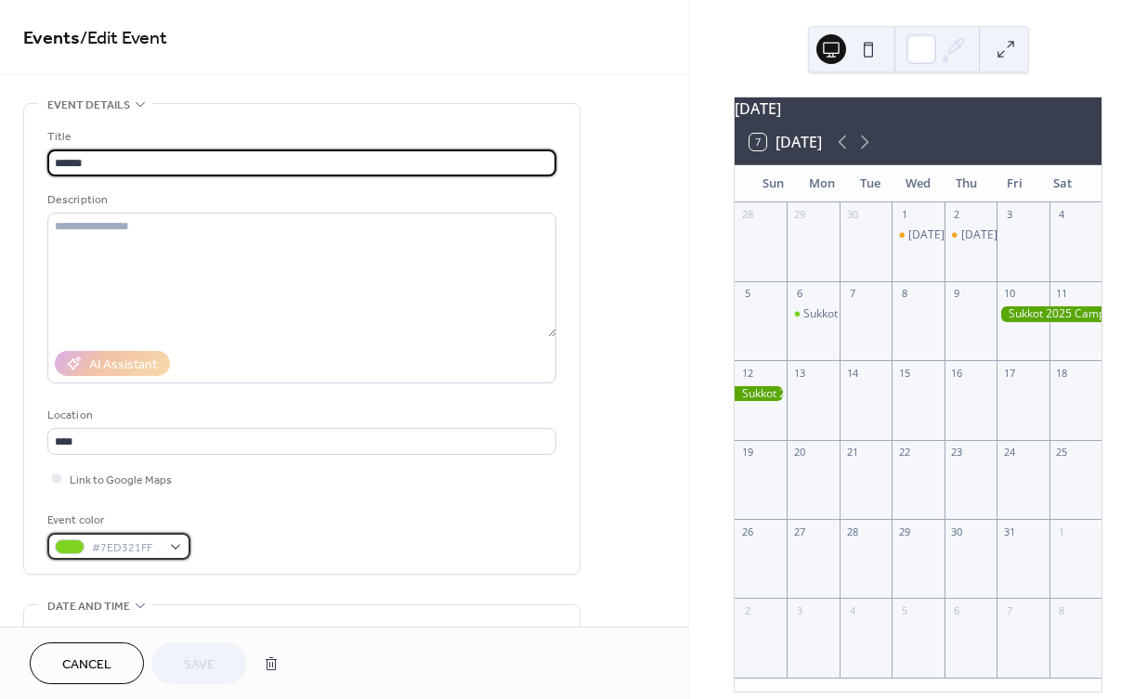
click at [174, 540] on div "#7ED321FF" at bounding box center [118, 546] width 143 height 27
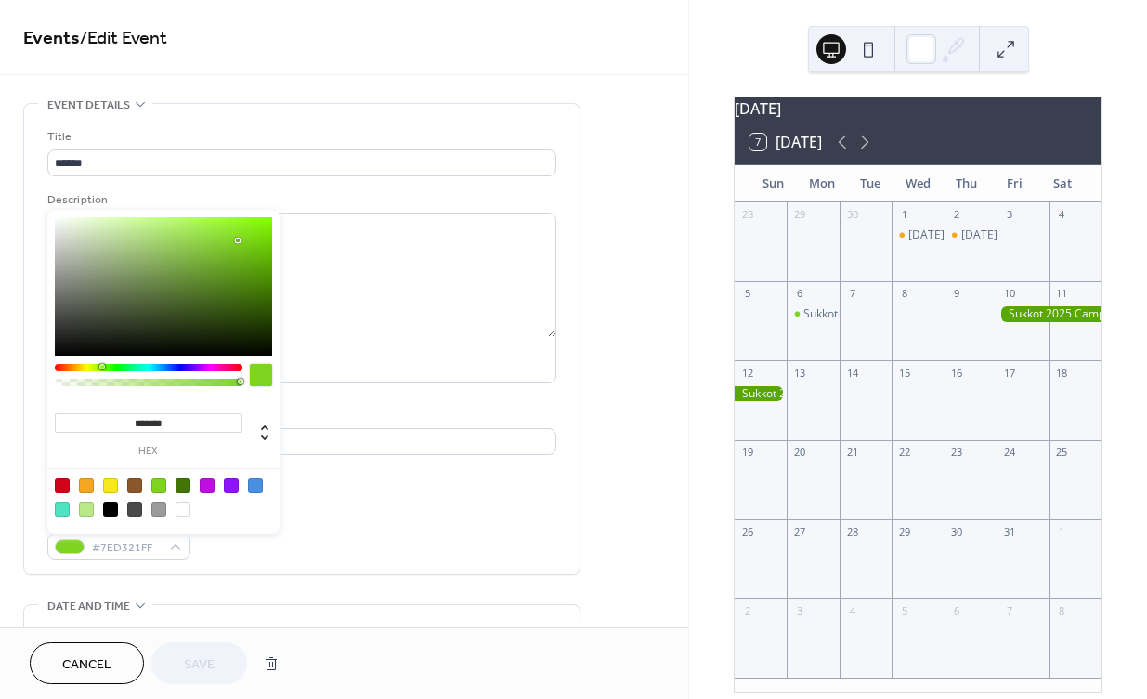
drag, startPoint x: 194, startPoint y: 417, endPoint x: 92, endPoint y: 415, distance: 102.2
click at [92, 415] on input "*******" at bounding box center [149, 422] width 188 height 19
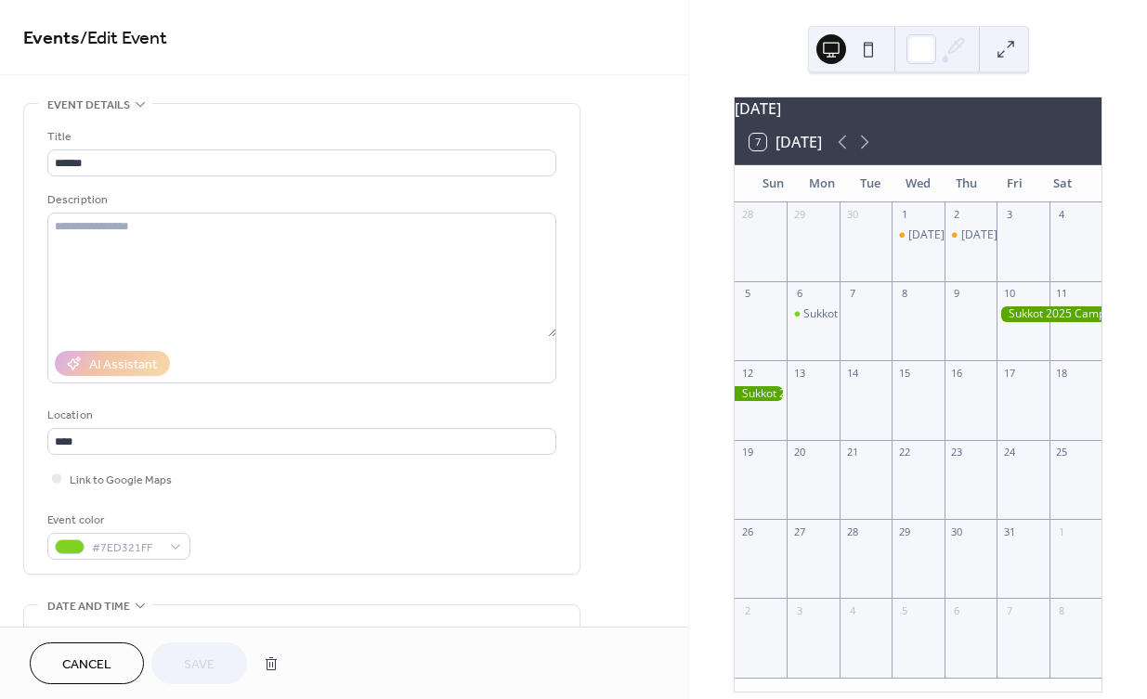
click at [374, 523] on div "Event color #7ED321FF" at bounding box center [301, 535] width 509 height 49
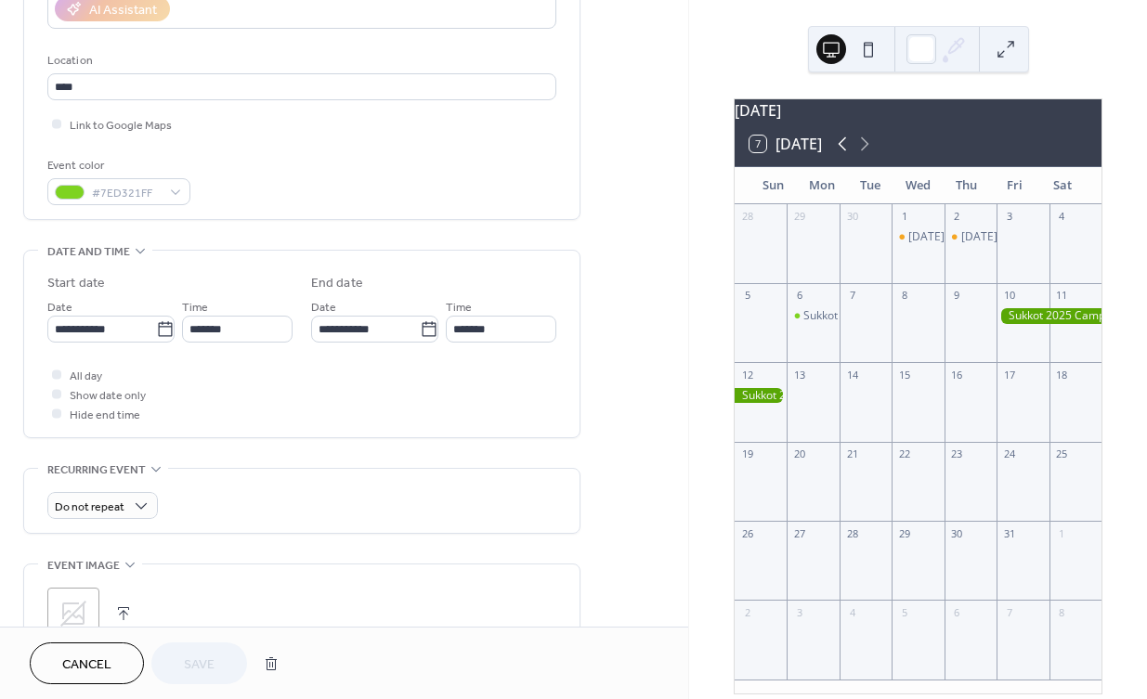
click at [841, 151] on icon at bounding box center [842, 144] width 8 height 14
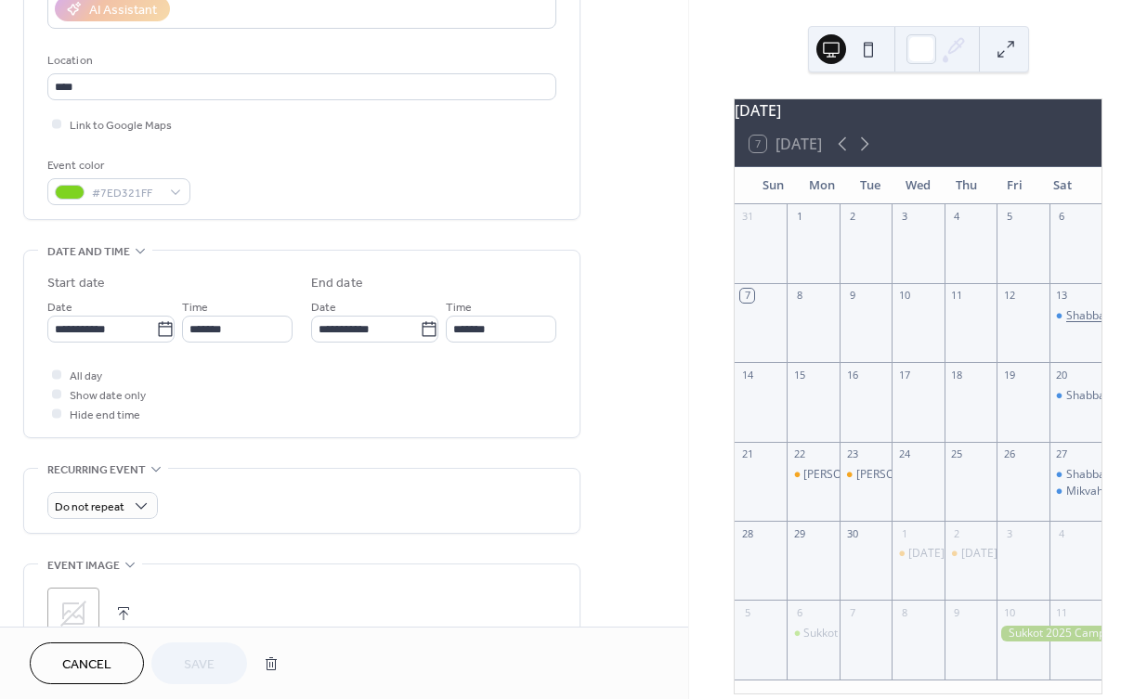
click at [1066, 324] on div "Shabbat Service and Bat Mitzvah" at bounding box center [1151, 316] width 170 height 16
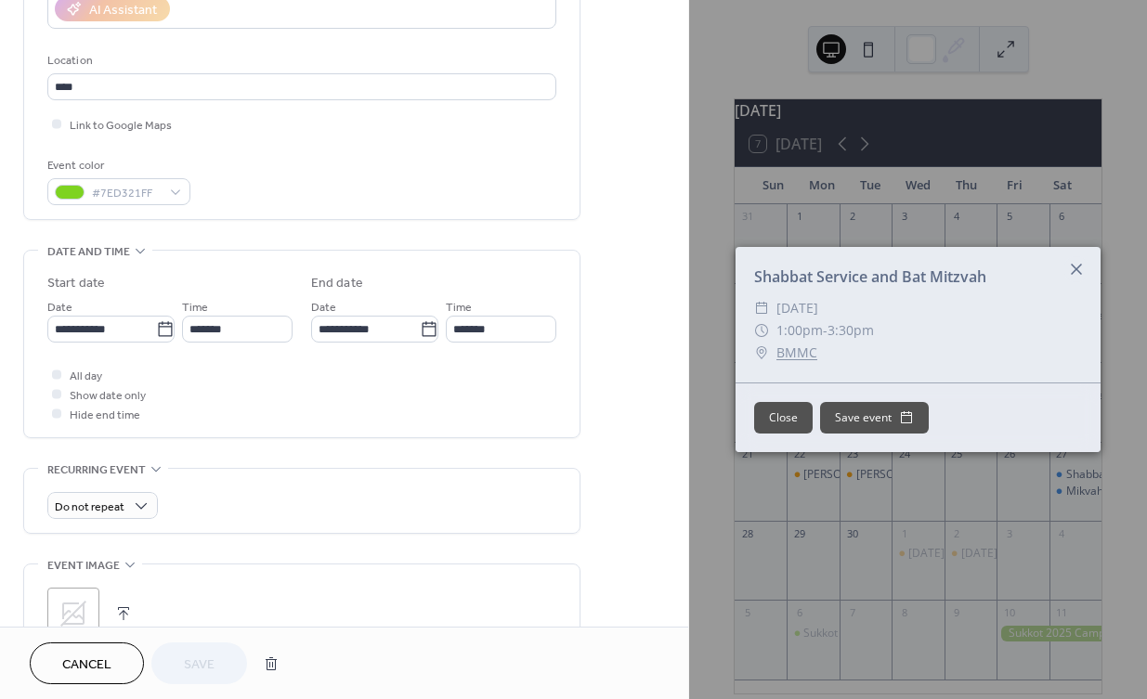
click at [1076, 265] on icon at bounding box center [1076, 269] width 22 height 22
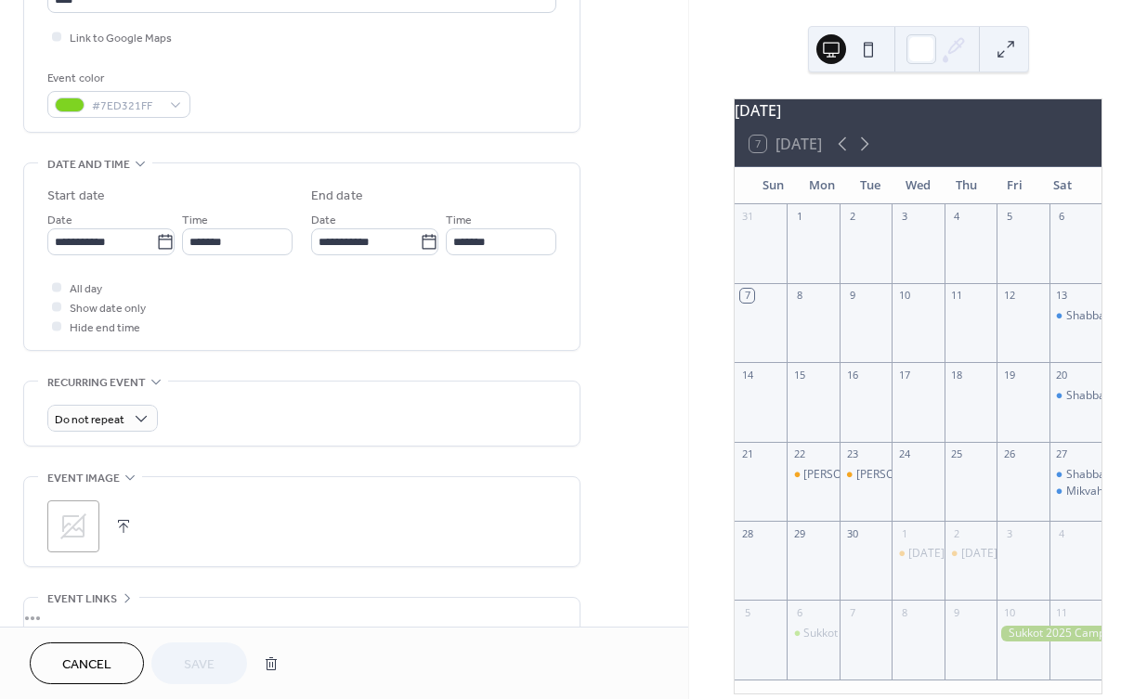
scroll to position [687, 0]
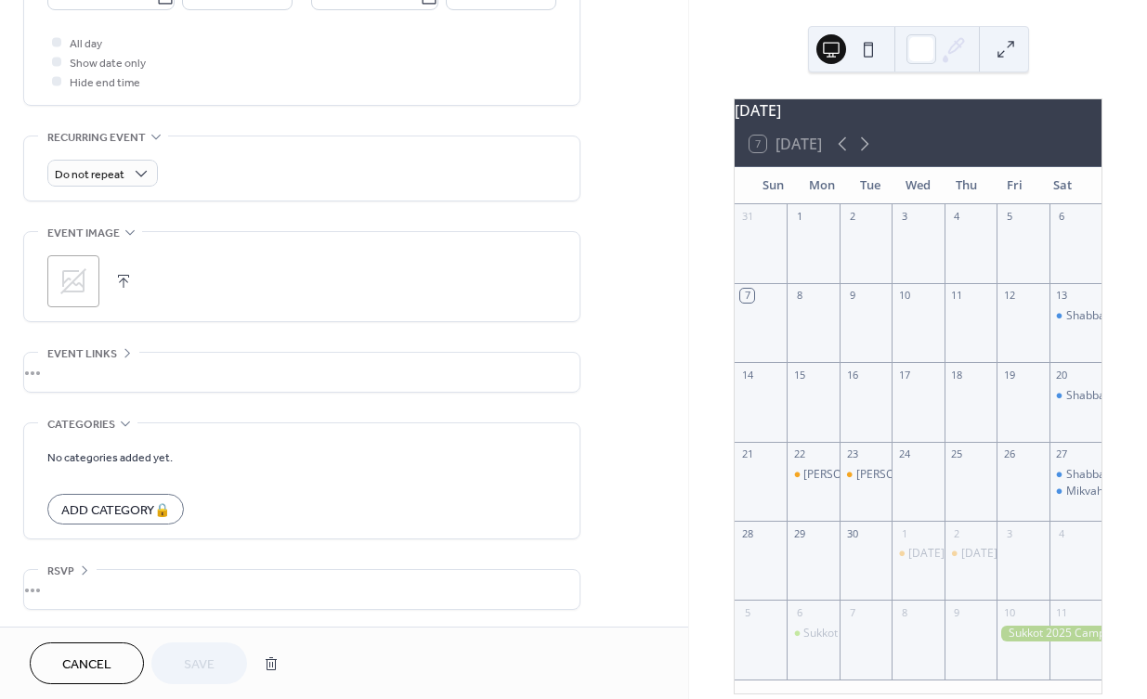
click at [114, 660] on button "Cancel" at bounding box center [87, 664] width 114 height 42
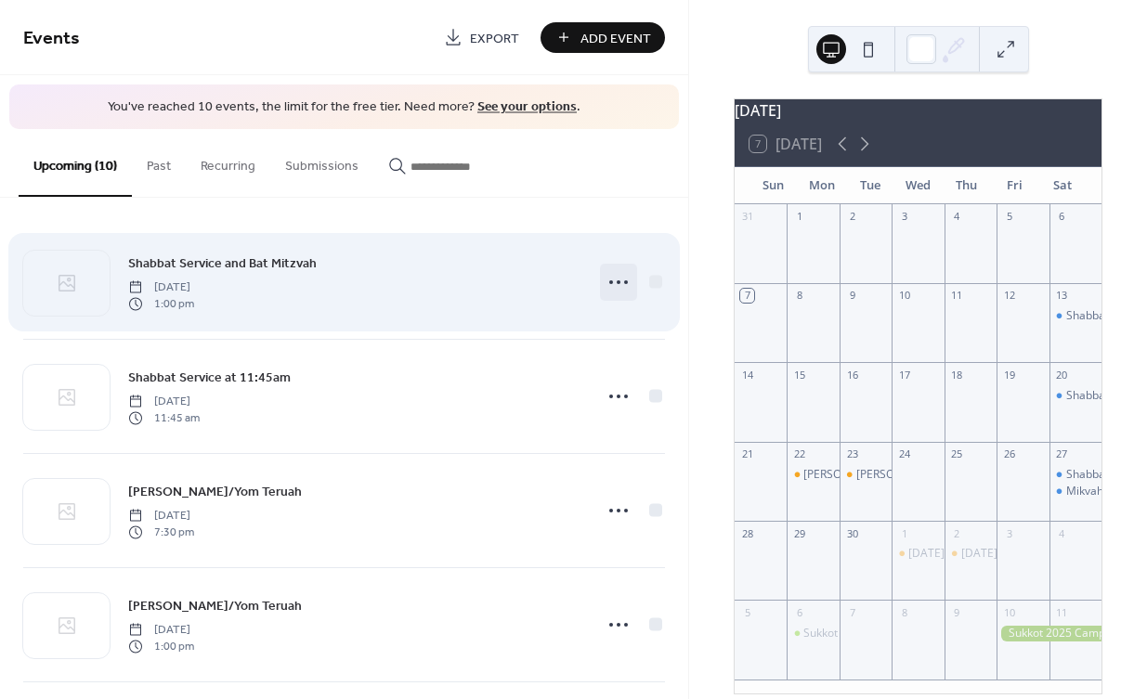
click at [604, 277] on icon at bounding box center [619, 282] width 30 height 30
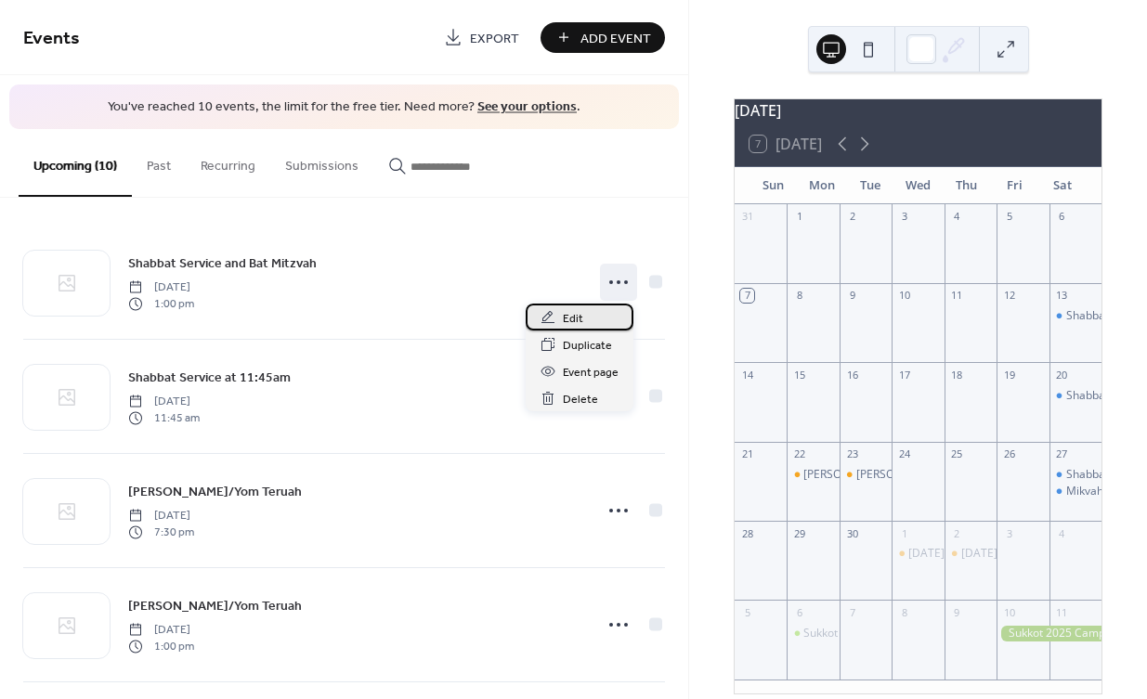
click at [570, 316] on span "Edit" at bounding box center [573, 318] width 20 height 19
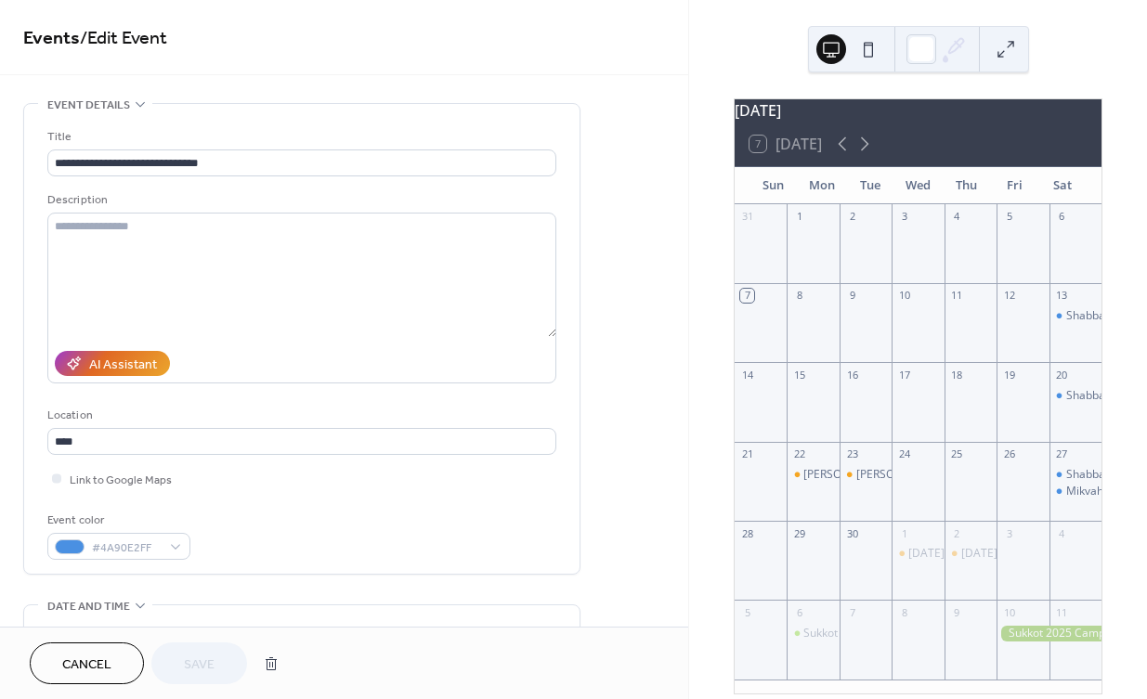
click at [105, 658] on span "Cancel" at bounding box center [86, 665] width 49 height 19
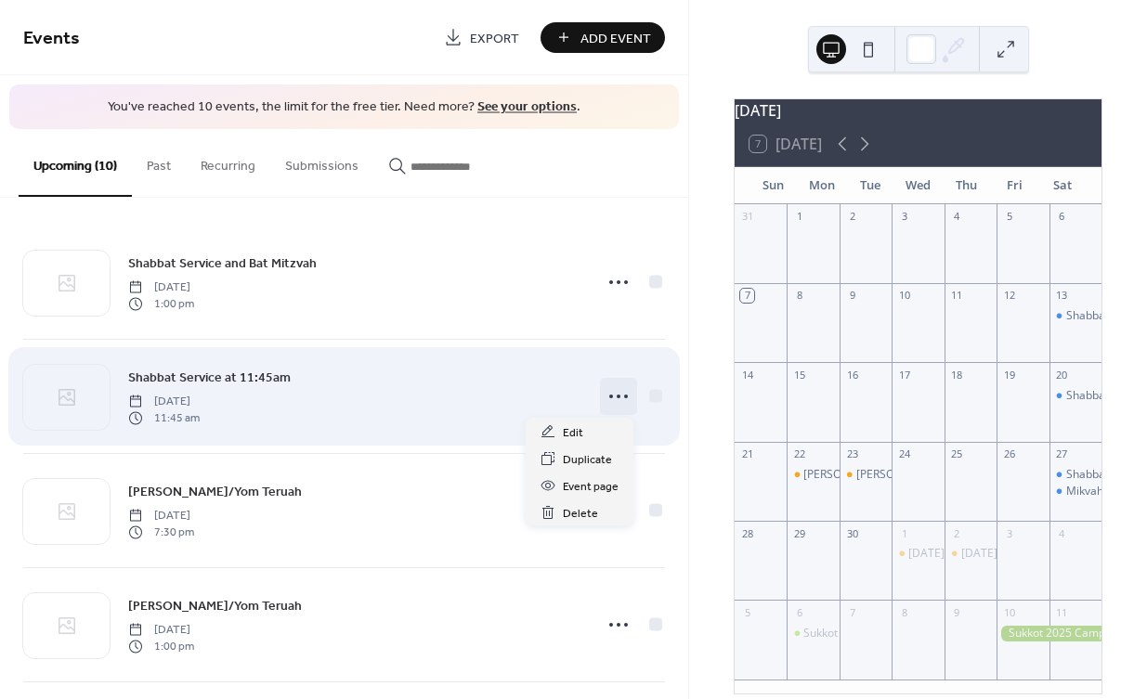
click at [615, 396] on icon at bounding box center [619, 397] width 30 height 30
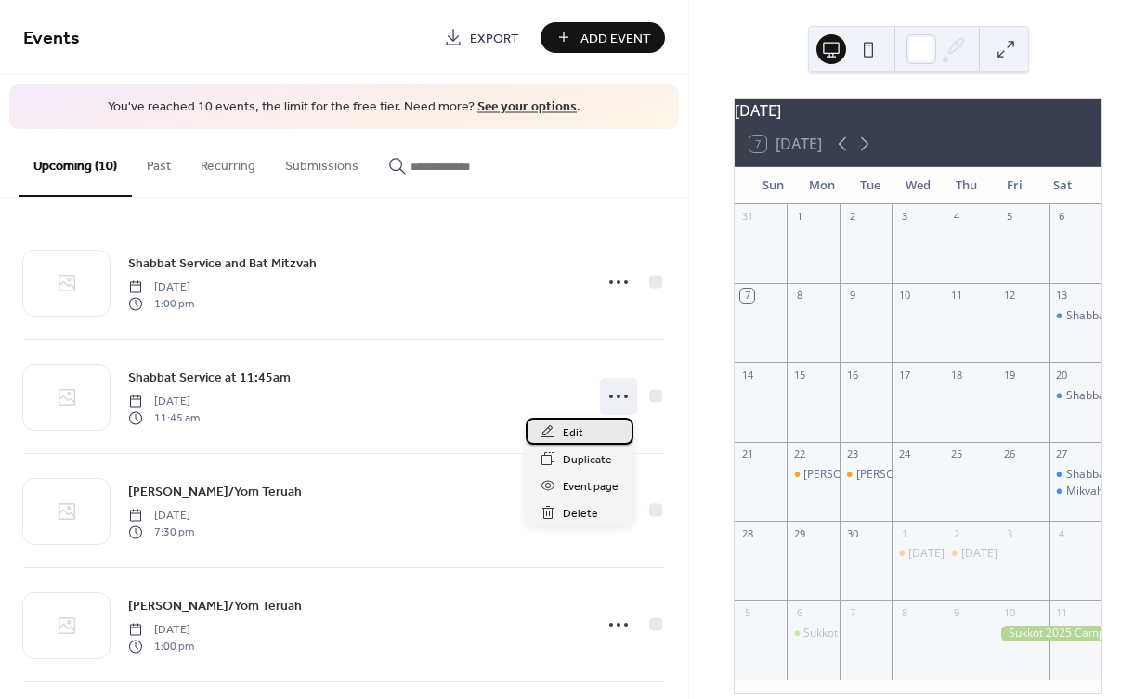
click at [588, 428] on div "Edit" at bounding box center [580, 431] width 108 height 27
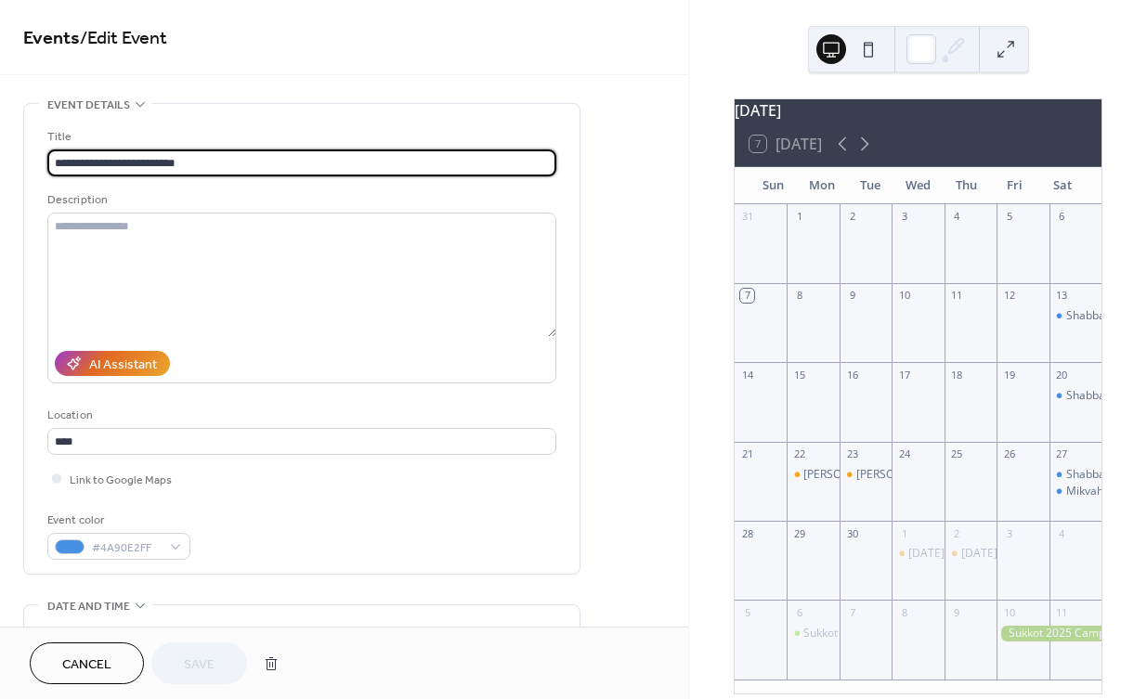
click at [136, 162] on input "**********" at bounding box center [301, 162] width 509 height 27
type input "**********"
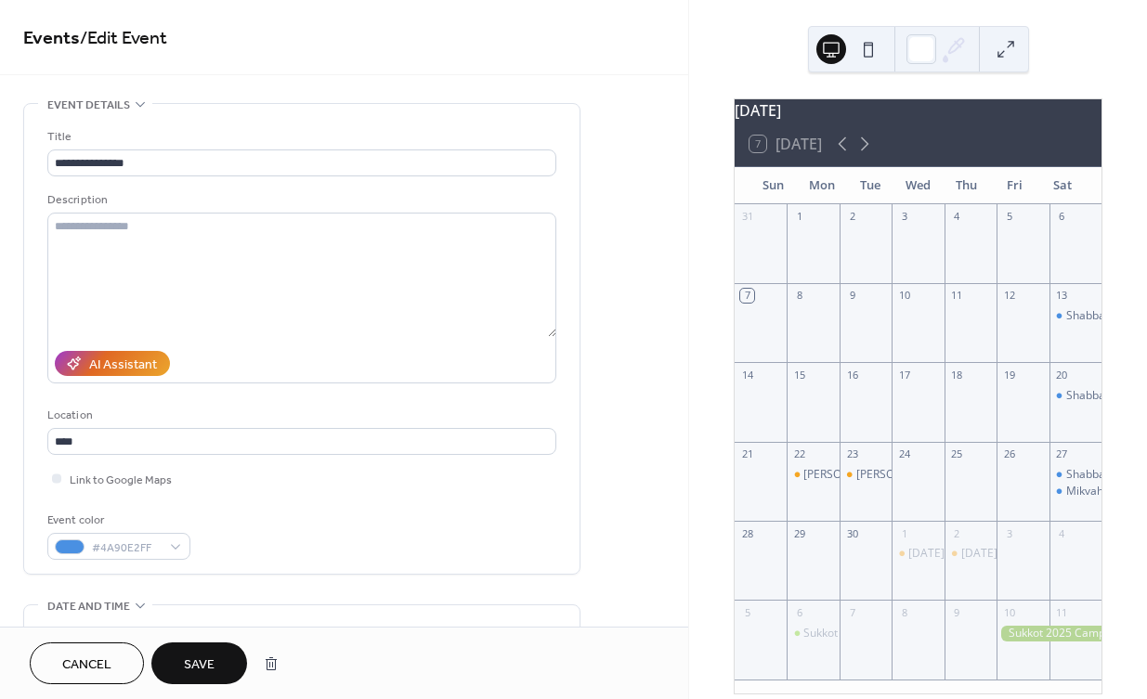
click at [204, 666] on span "Save" at bounding box center [199, 665] width 31 height 19
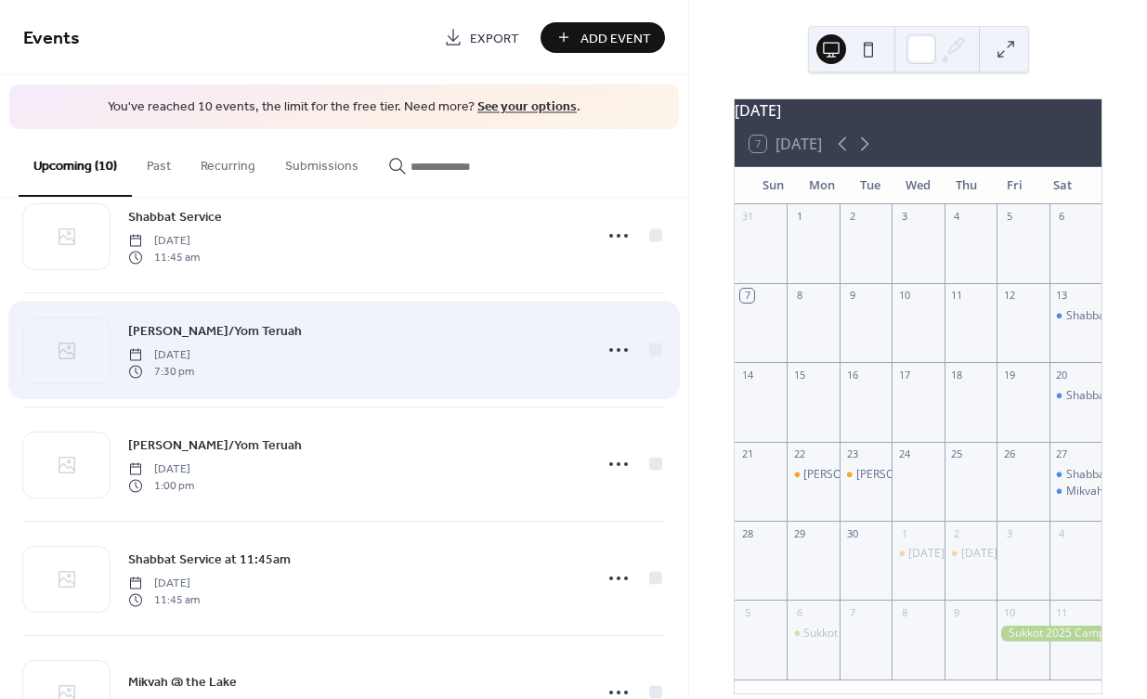
scroll to position [162, 0]
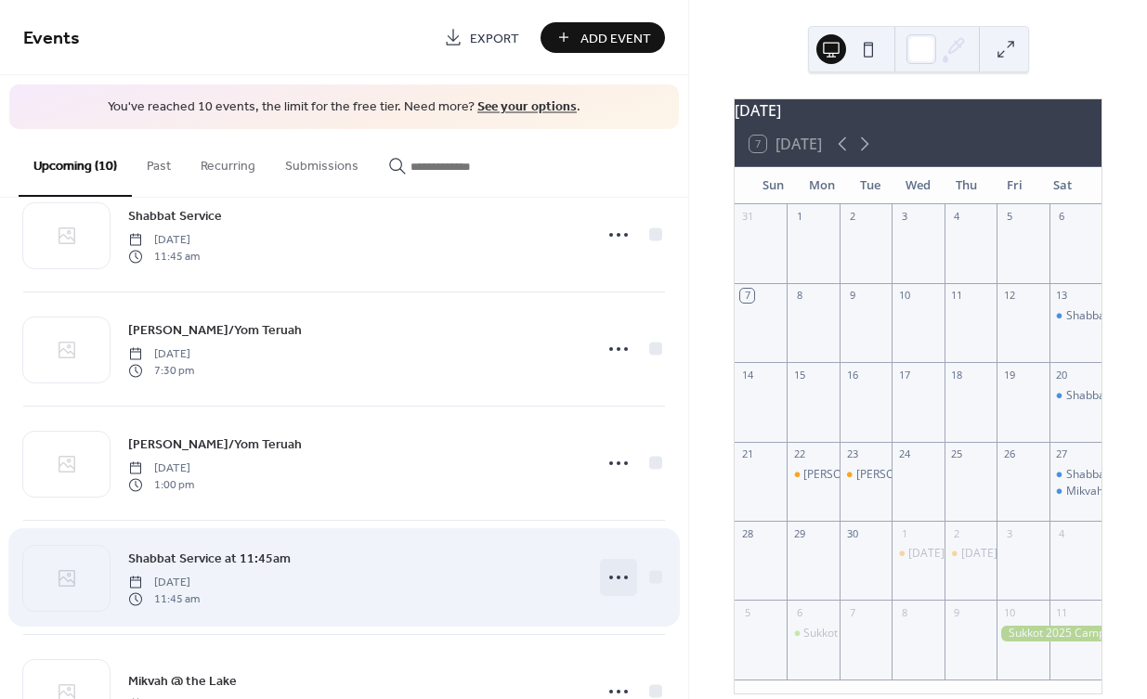
click at [604, 571] on icon at bounding box center [619, 578] width 30 height 30
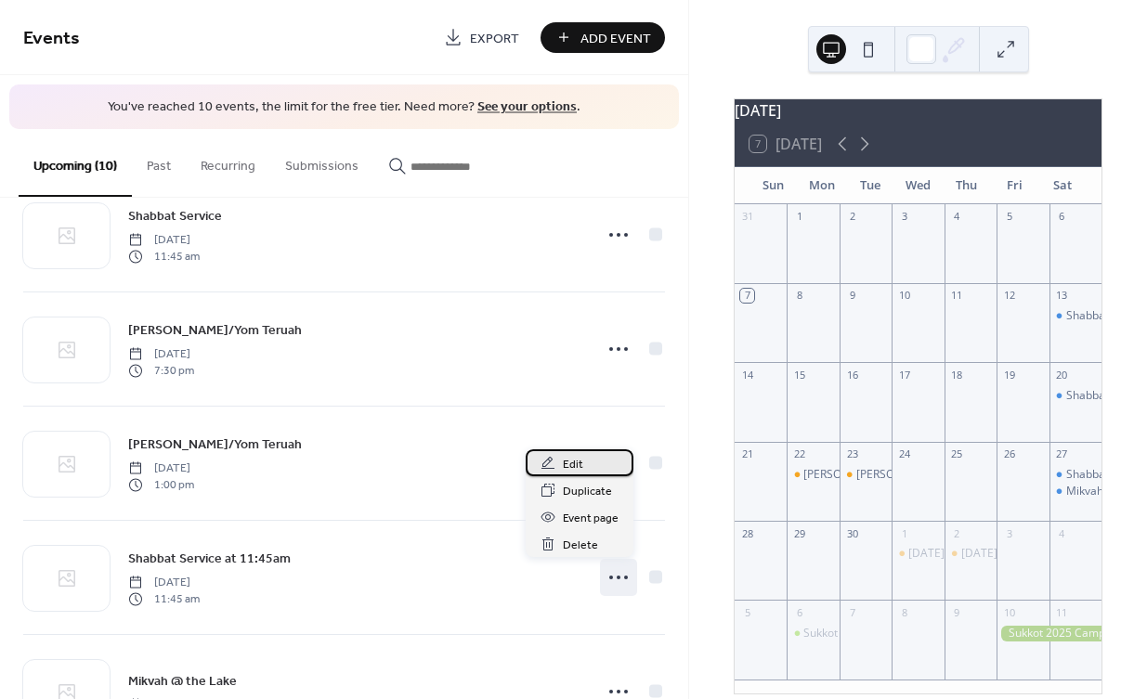
click at [576, 464] on span "Edit" at bounding box center [573, 464] width 20 height 19
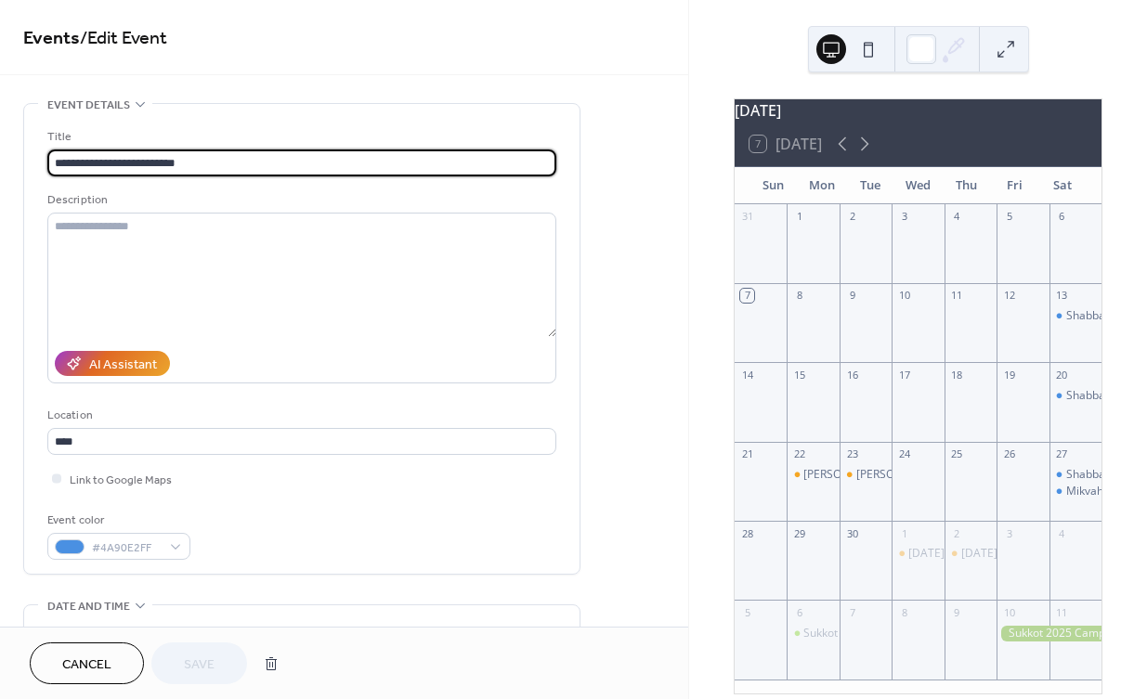
click at [134, 157] on input "**********" at bounding box center [301, 162] width 509 height 27
type input "**********"
click at [227, 656] on button "Save" at bounding box center [199, 664] width 96 height 42
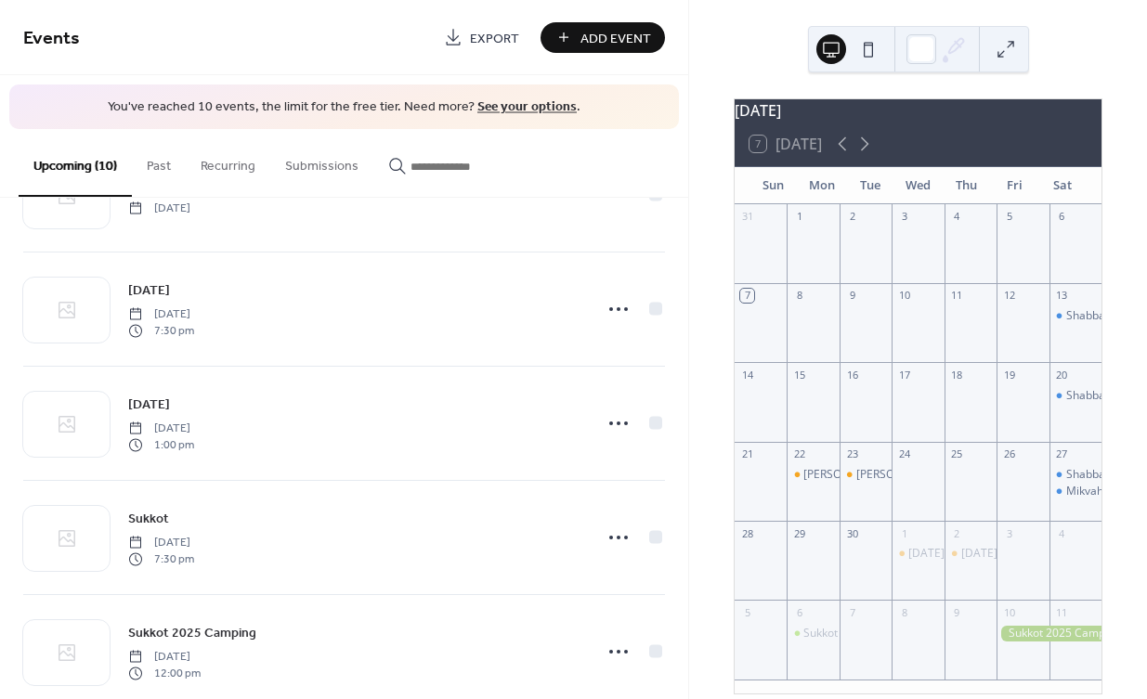
scroll to position [693, 0]
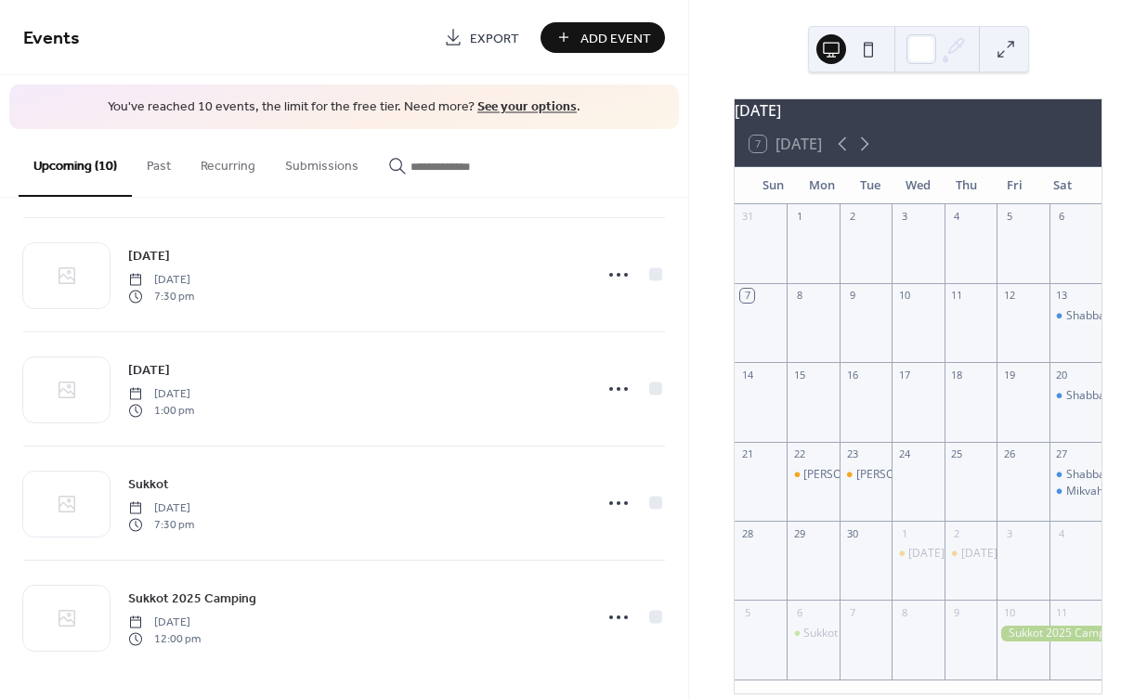
click at [708, 501] on div "September 2025 7 Today Sun Mon Tue Wed Thu Fri Sat 31 1 2 3 4 5 6 7 8 9 10 11 1…" at bounding box center [918, 349] width 458 height 699
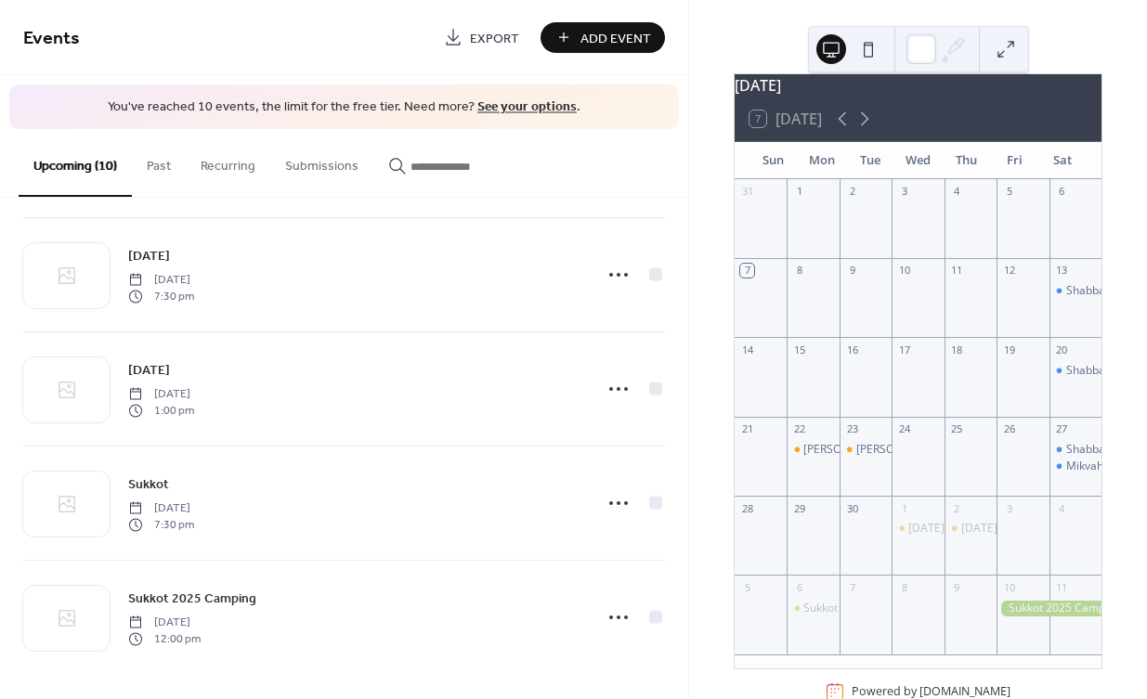
scroll to position [76, 0]
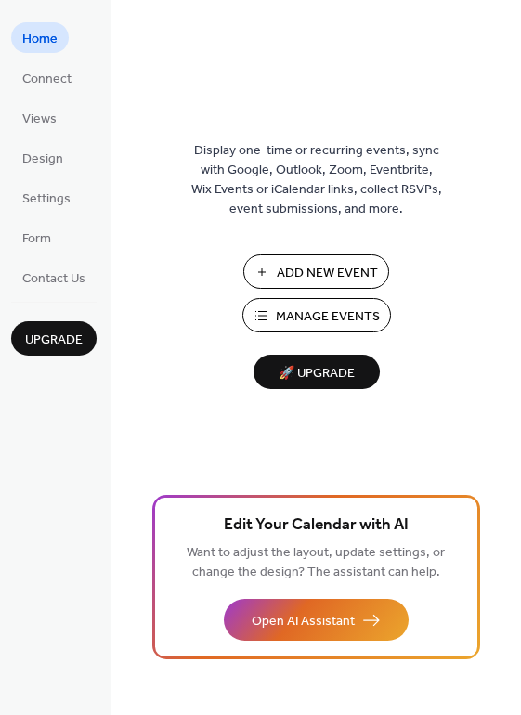
click at [333, 315] on span "Manage Events" at bounding box center [328, 316] width 104 height 19
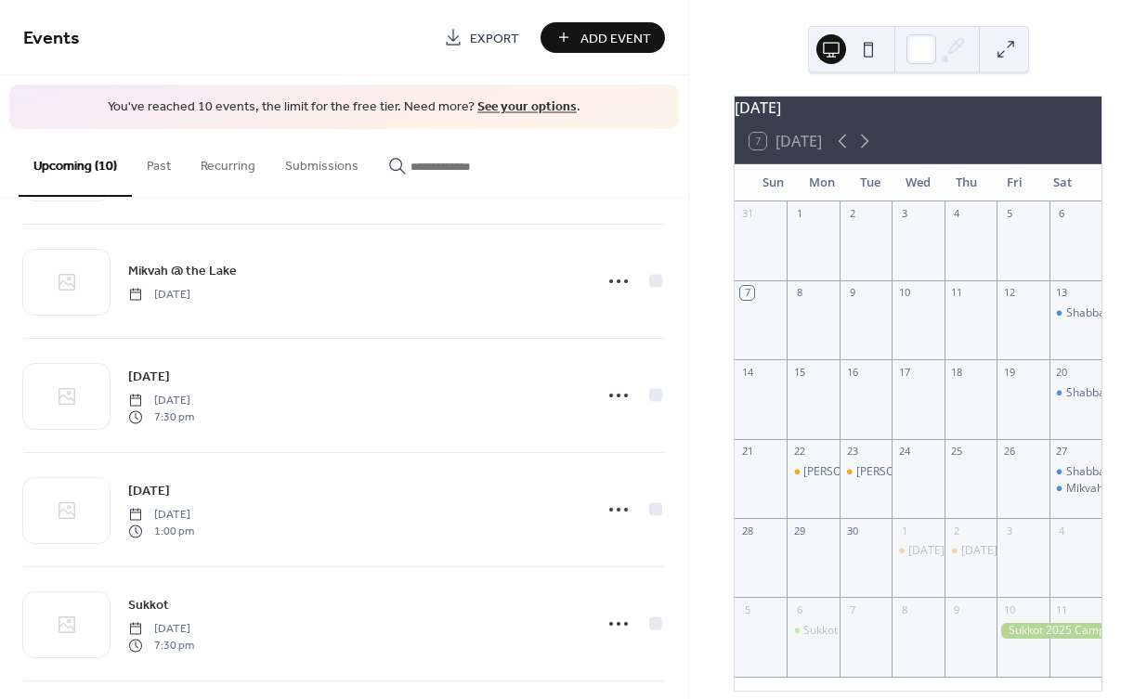
scroll to position [693, 0]
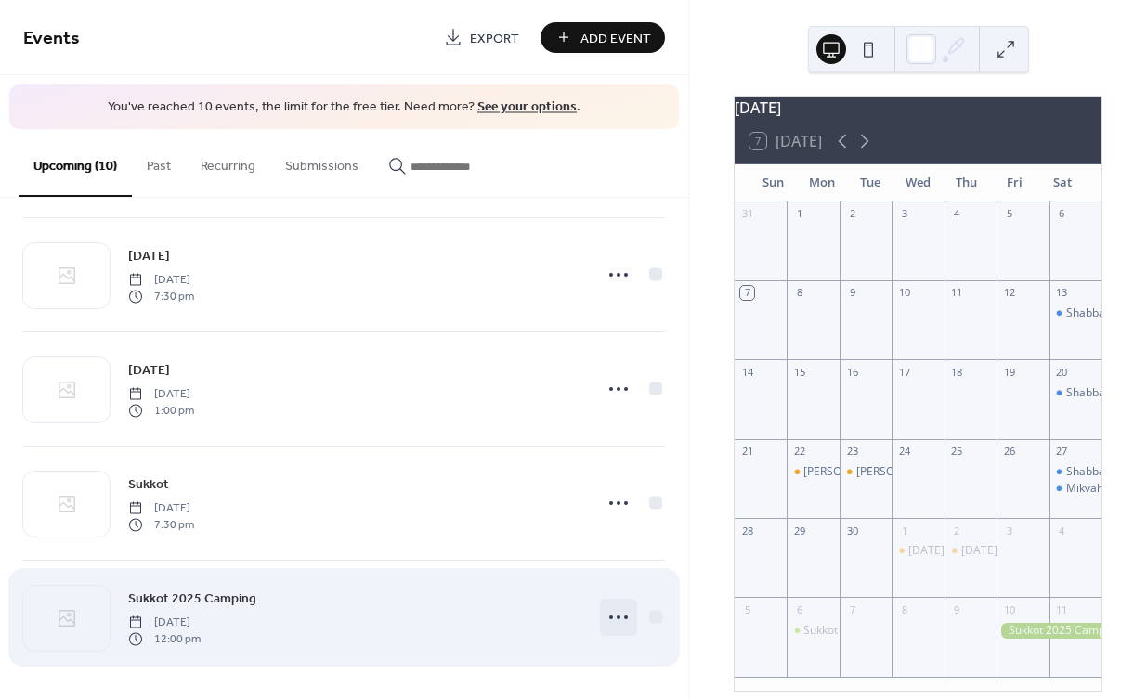
click at [617, 616] on circle at bounding box center [619, 618] width 4 height 4
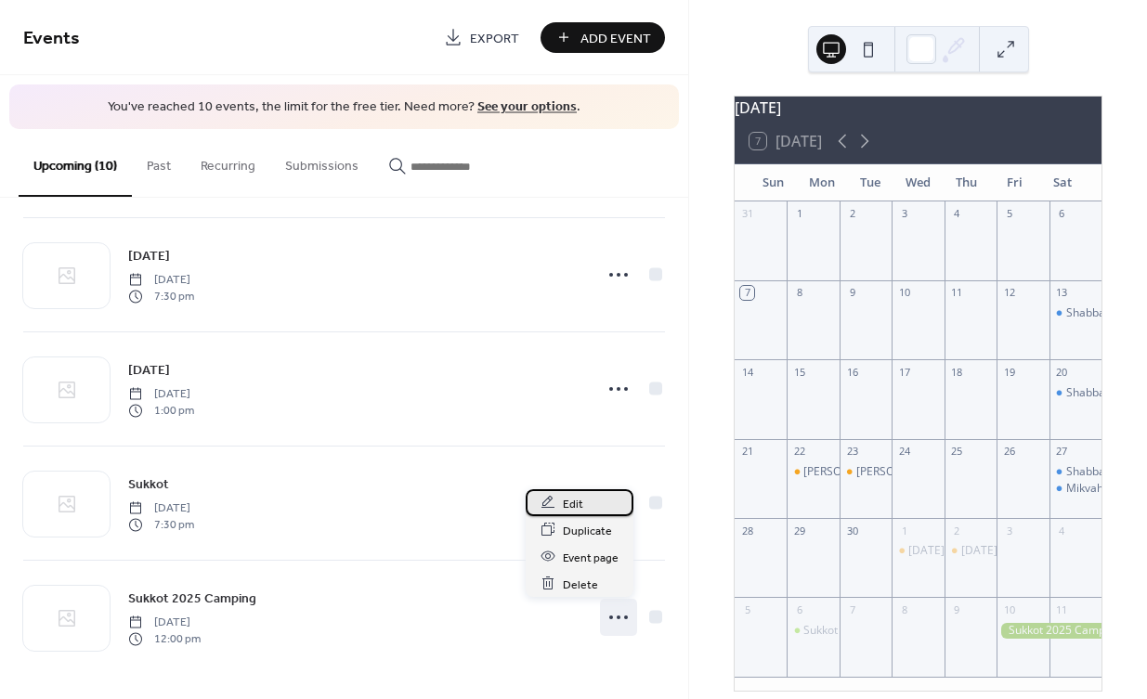
click at [591, 508] on div "Edit" at bounding box center [580, 502] width 108 height 27
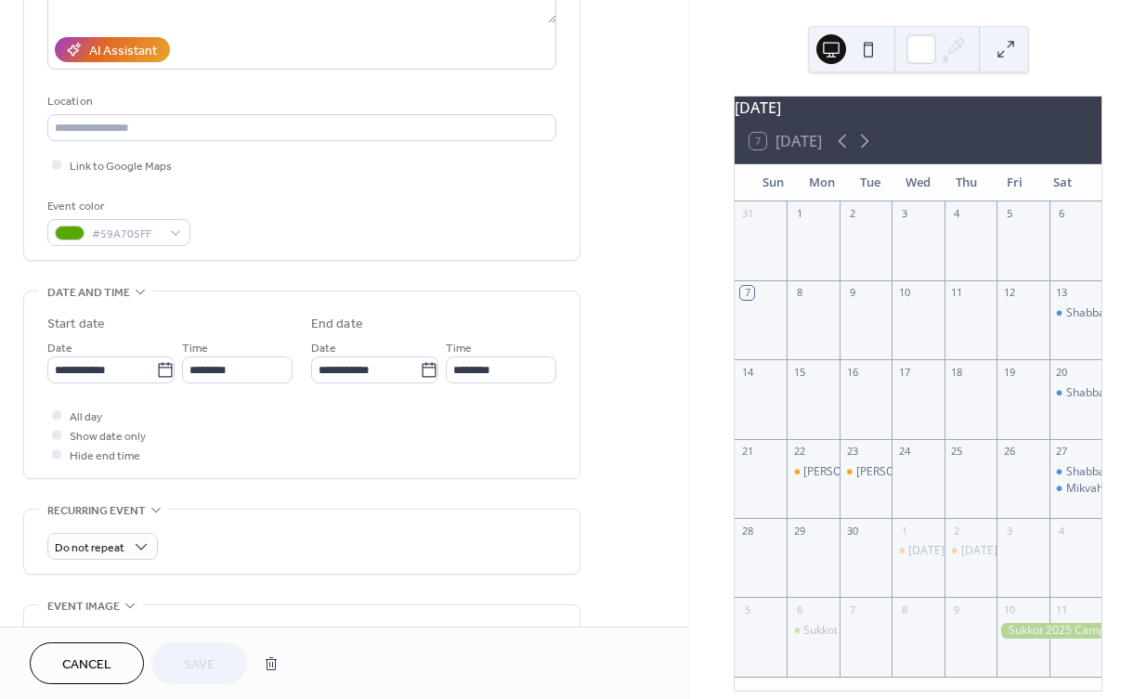
scroll to position [328, 0]
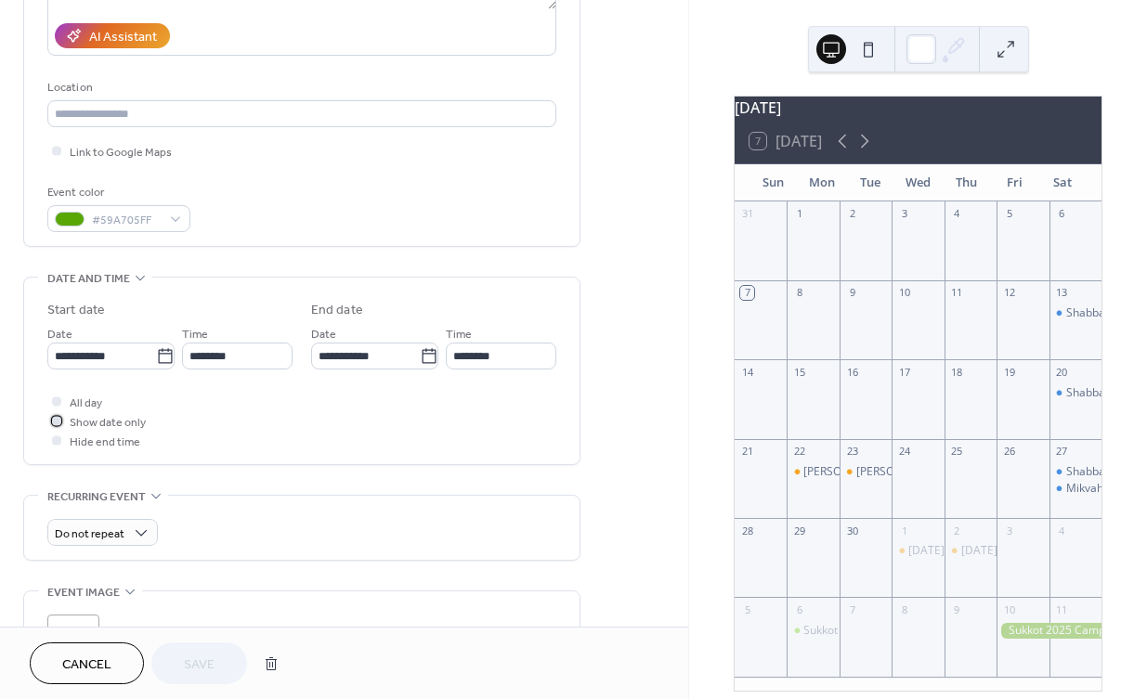
click at [55, 416] on div at bounding box center [56, 420] width 9 height 9
click at [219, 657] on button "Save" at bounding box center [199, 664] width 96 height 42
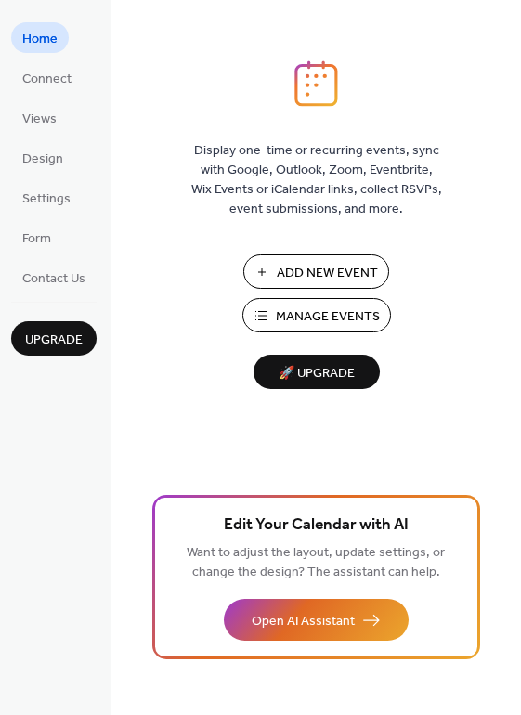
click at [346, 314] on span "Manage Events" at bounding box center [328, 316] width 104 height 19
click at [350, 5] on div "Display one-time or recurring events, sync with Google, Outlook, Zoom, Eventbri…" at bounding box center [315, 357] width 409 height 715
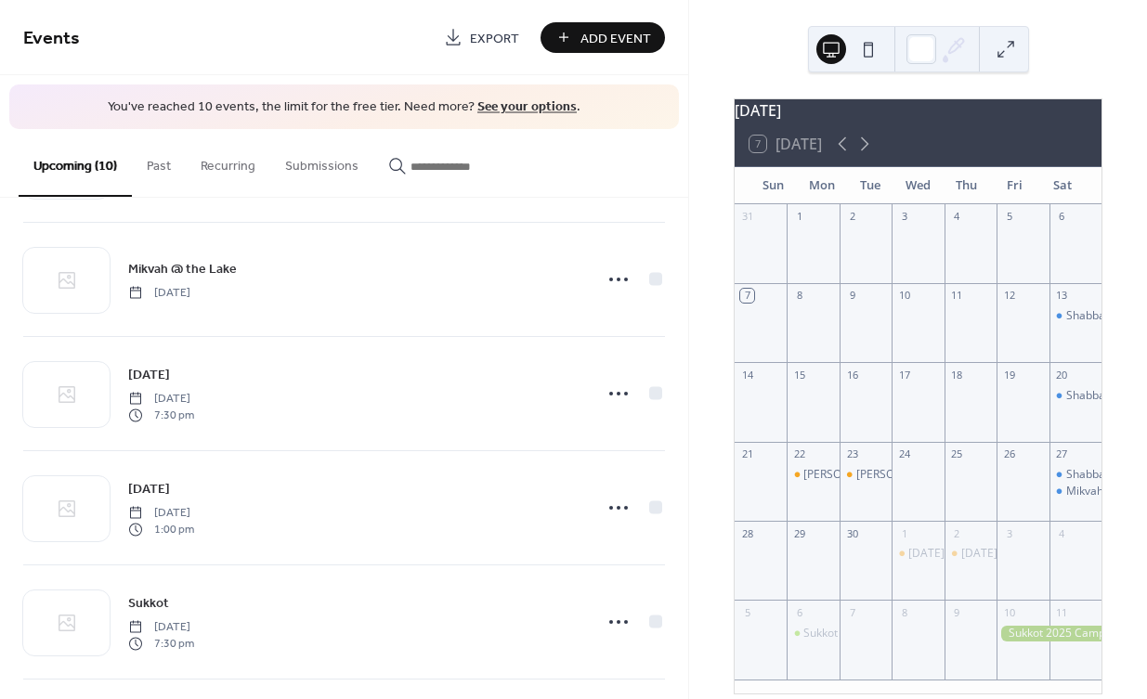
scroll to position [693, 0]
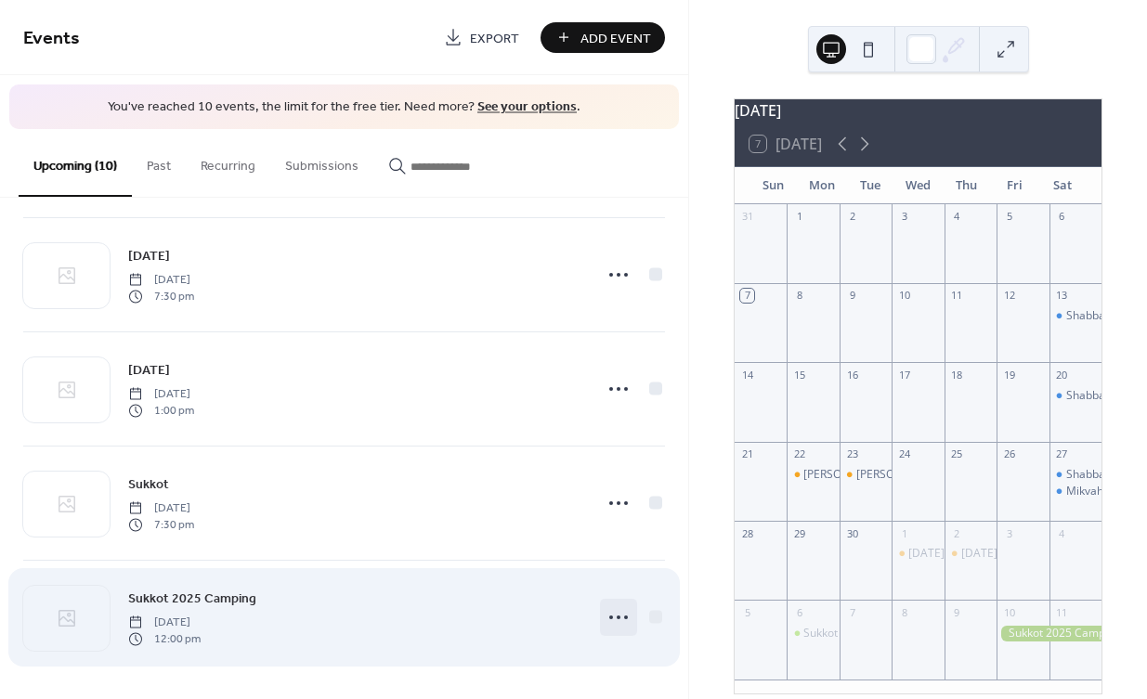
click at [613, 612] on icon at bounding box center [619, 618] width 30 height 30
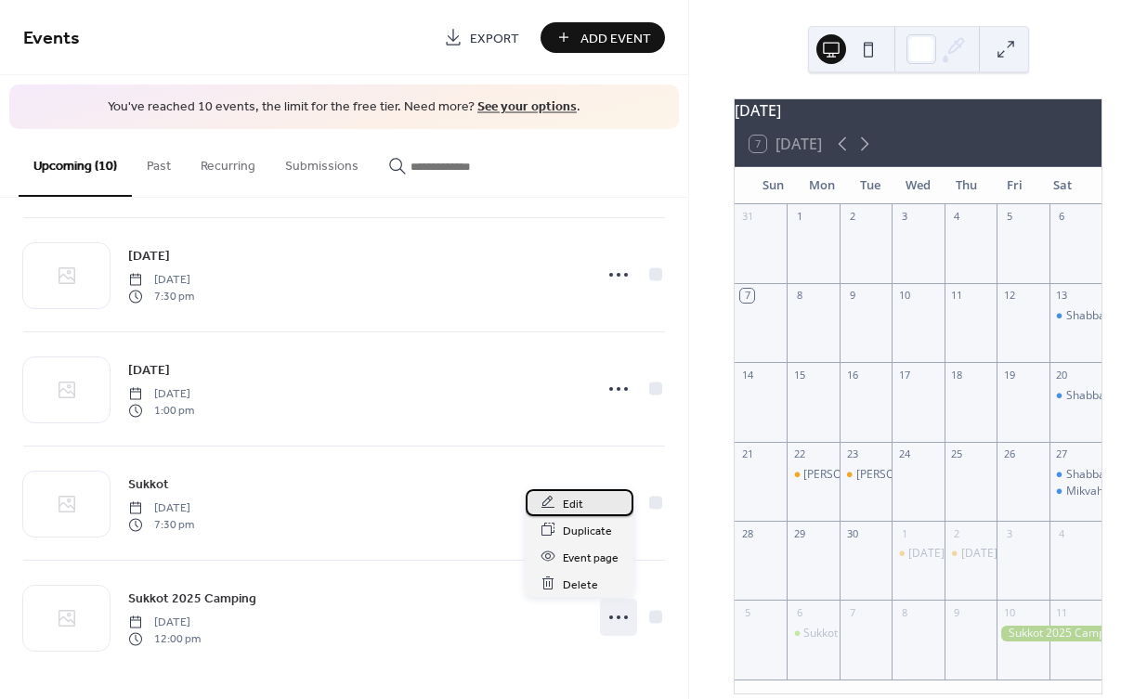
click at [583, 505] on div "Edit" at bounding box center [580, 502] width 108 height 27
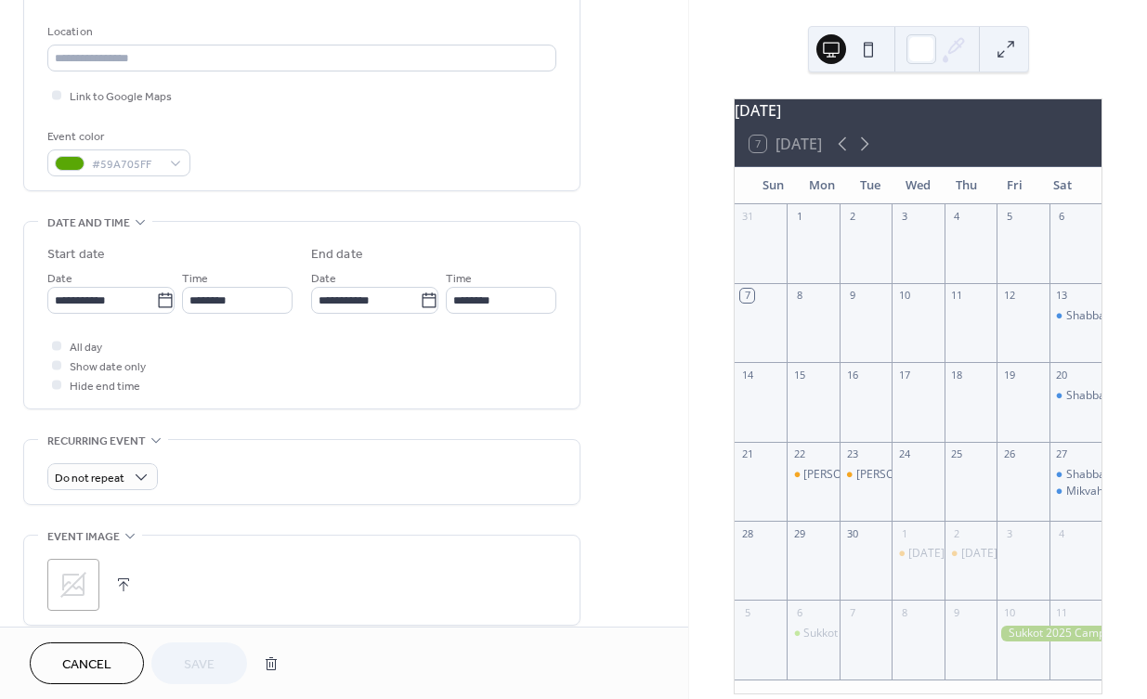
scroll to position [390, 0]
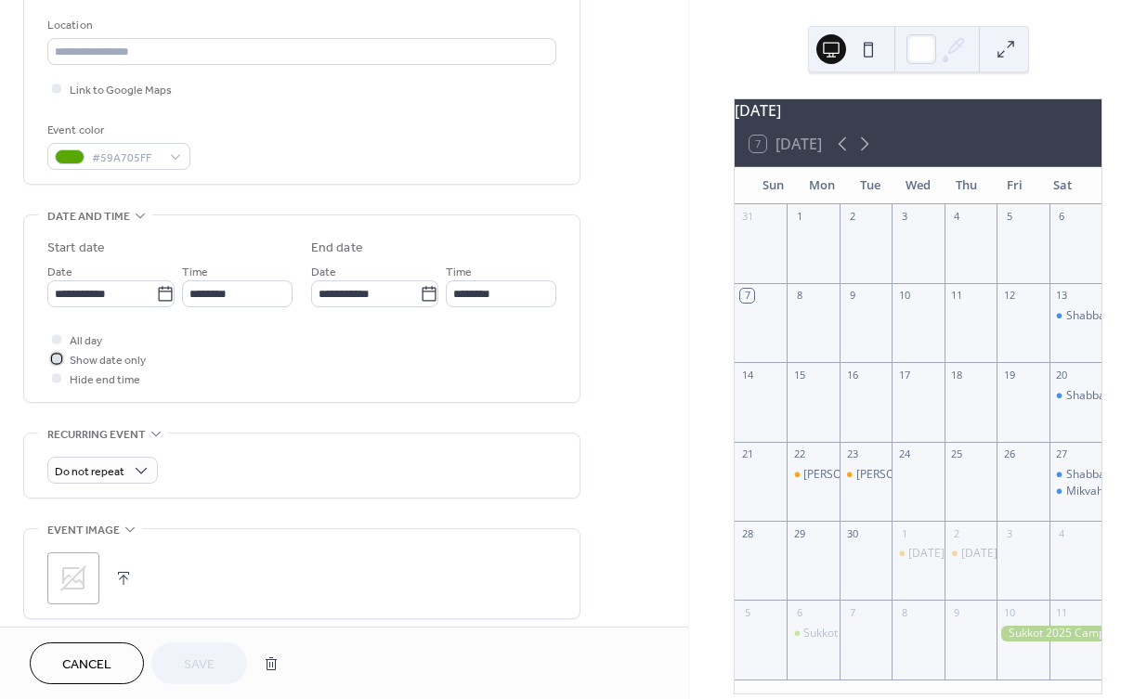
click at [57, 357] on div at bounding box center [56, 358] width 9 height 9
click at [195, 662] on span "Save" at bounding box center [199, 665] width 31 height 19
